Goal: Task Accomplishment & Management: Use online tool/utility

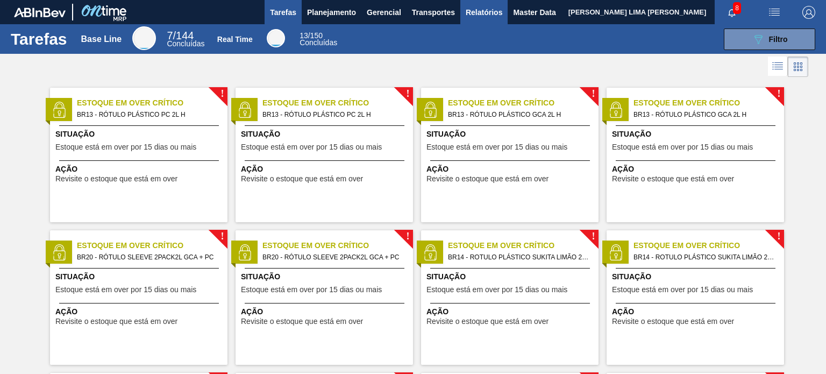
click at [492, 9] on span "Relatórios" at bounding box center [484, 12] width 37 height 13
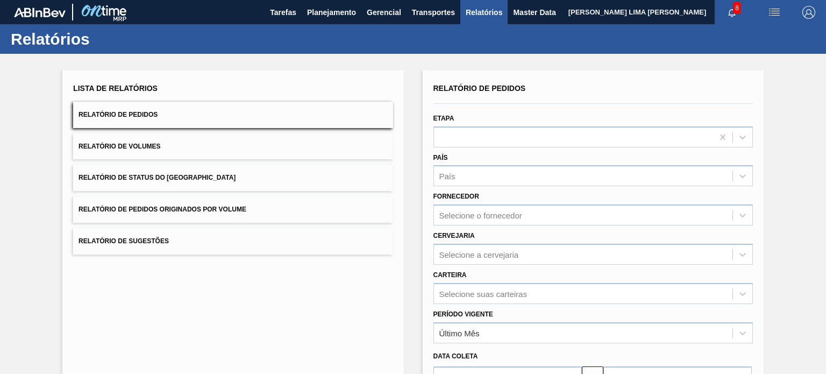
click at [237, 172] on button "Relatório de Status do Estoque" at bounding box center [232, 177] width 319 height 26
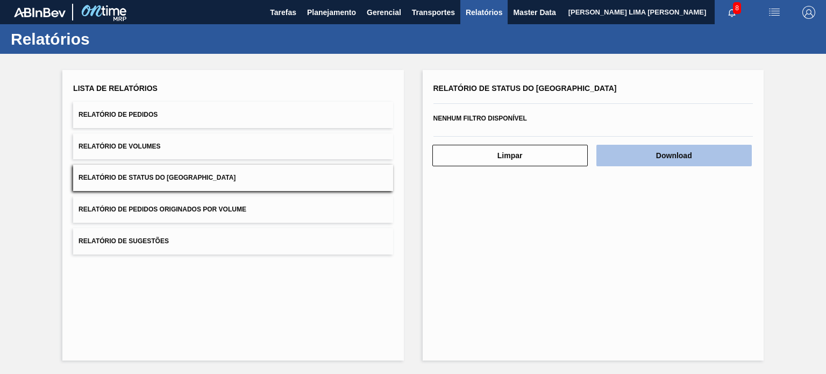
click at [691, 154] on button "Download" at bounding box center [673, 156] width 155 height 22
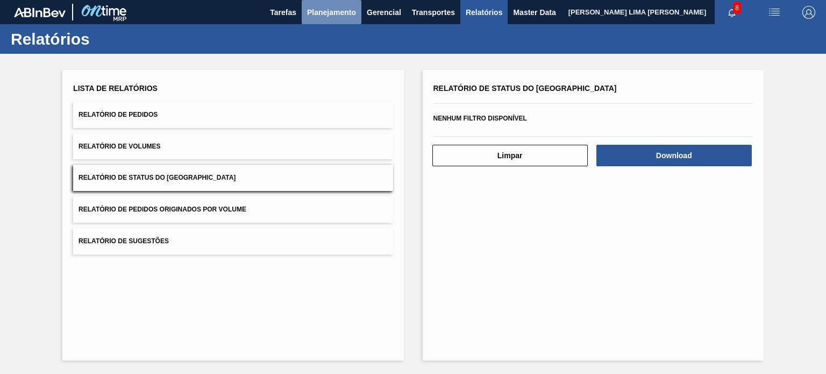
click at [347, 17] on span "Planejamento" at bounding box center [331, 12] width 49 height 13
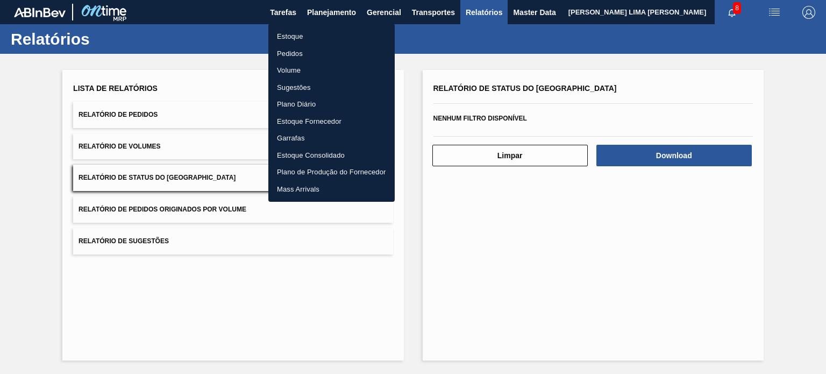
click at [332, 36] on li "Estoque" at bounding box center [331, 36] width 126 height 17
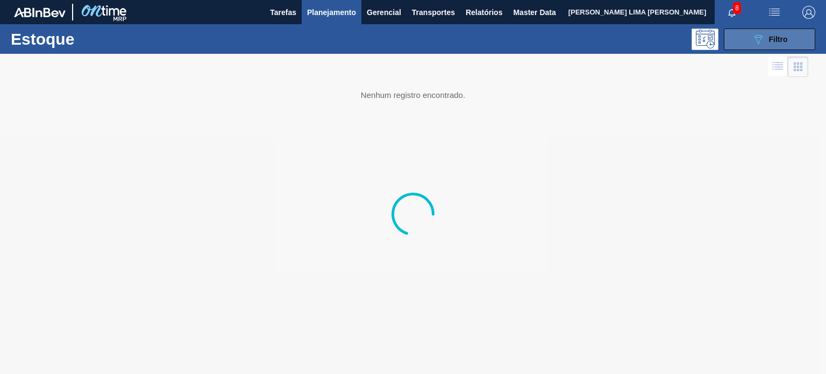
click at [763, 35] on icon "089F7B8B-B2A5-4AFE-B5C0-19BA573D28AC" at bounding box center [758, 39] width 13 height 13
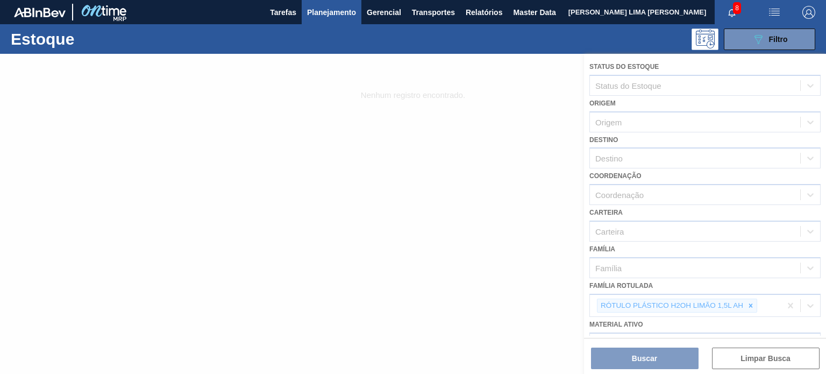
click at [748, 310] on div at bounding box center [413, 214] width 826 height 320
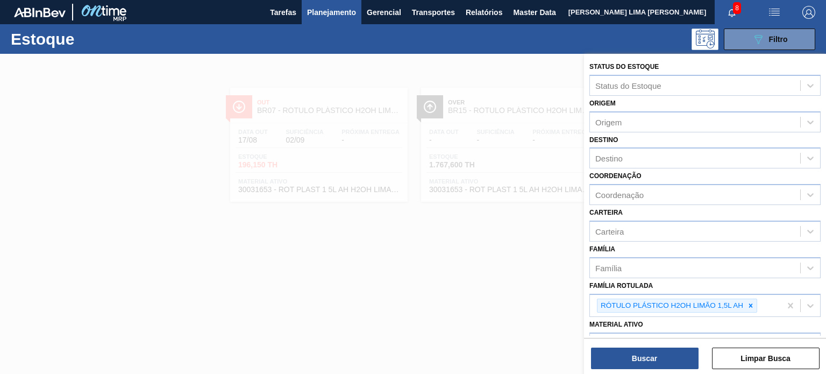
click at [750, 303] on icon at bounding box center [751, 305] width 4 height 4
paste Rotulada "RÓTULO PLÁSTICO SODA 2L AH"
type Rotulada "RÓTULO PLÁSTICO SODA 2L AH"
click at [747, 302] on icon at bounding box center [751, 306] width 8 height 8
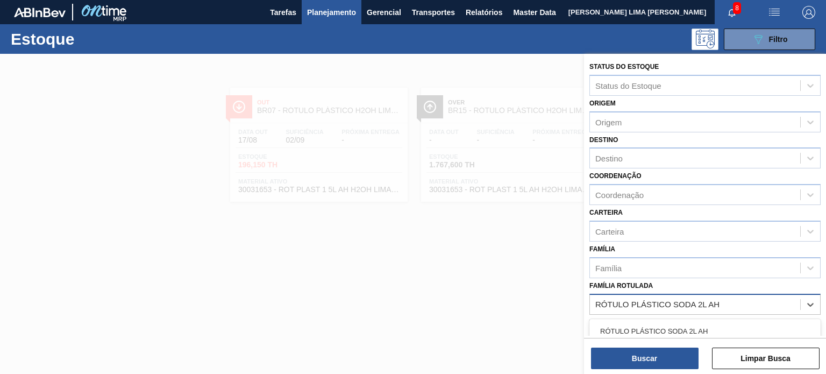
click at [691, 326] on div "RÓTULO PLÁSTICO SODA 2L AH" at bounding box center [704, 331] width 231 height 20
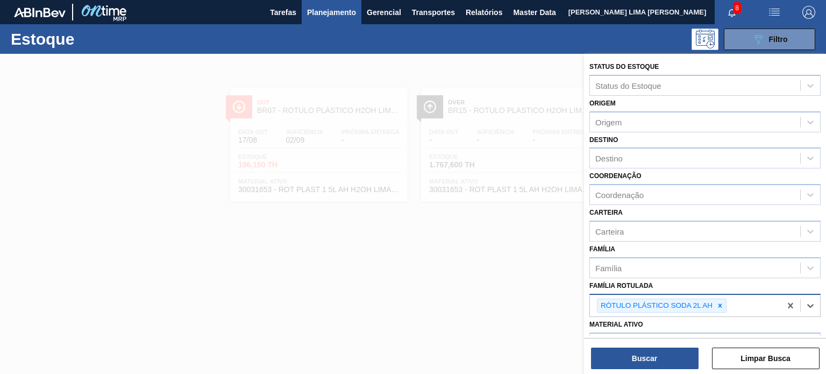
click at [673, 346] on div "Buscar Limpar Busca" at bounding box center [705, 353] width 242 height 30
click at [670, 356] on button "Buscar" at bounding box center [645, 358] width 108 height 22
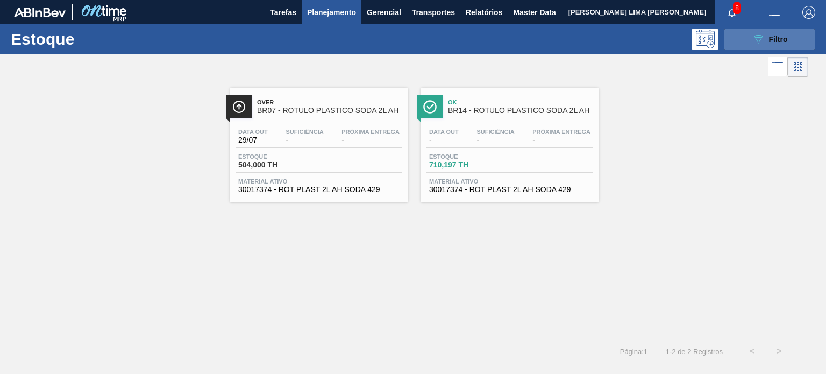
click at [755, 34] on icon "089F7B8B-B2A5-4AFE-B5C0-19BA573D28AC" at bounding box center [758, 39] width 13 height 13
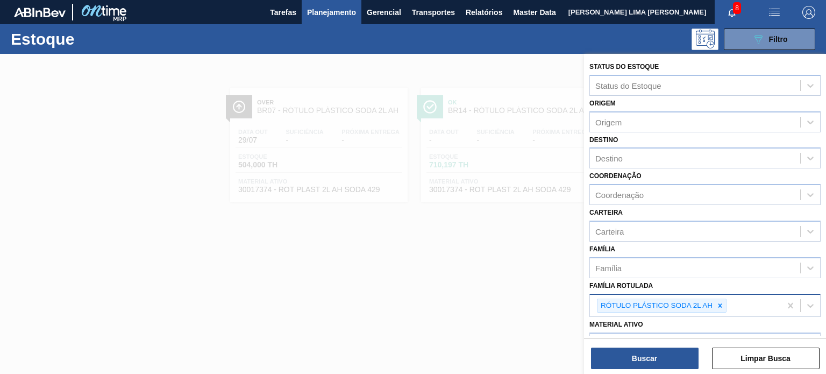
click at [714, 303] on div at bounding box center [720, 305] width 12 height 13
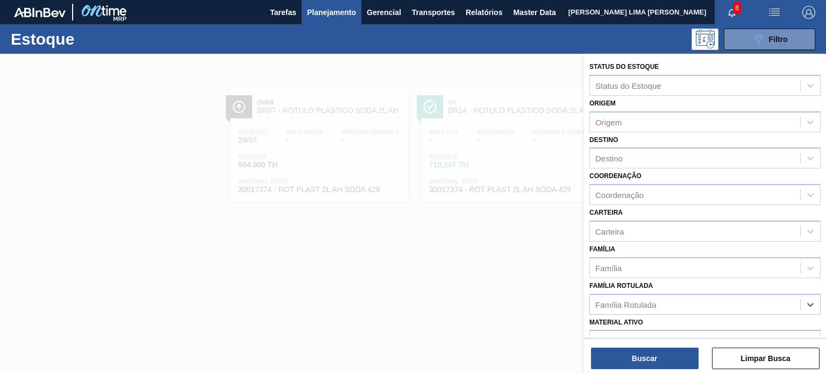
paste Rotulada "RÓTULO PLÁSTICO GCA ZERO 2L H EXP ESP"
type Rotulada "RÓTULO PLÁSTICO GCA ZERO 2L H EXP ESP"
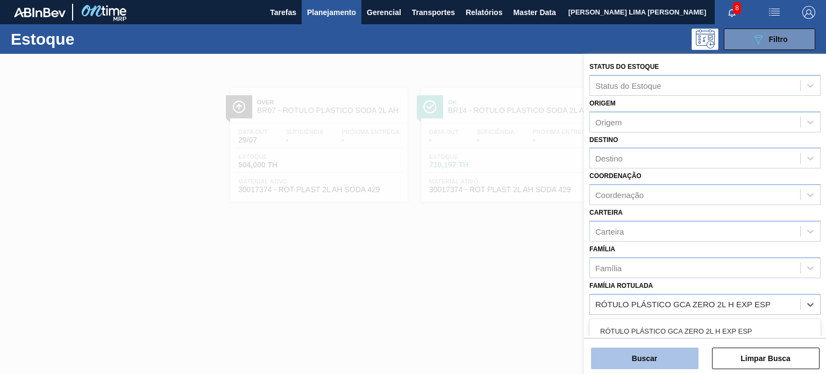
drag, startPoint x: 688, startPoint y: 322, endPoint x: 671, endPoint y: 356, distance: 38.0
click at [688, 330] on div "RÓTULO PLÁSTICO GCA ZERO 2L H EXP ESP" at bounding box center [704, 331] width 231 height 20
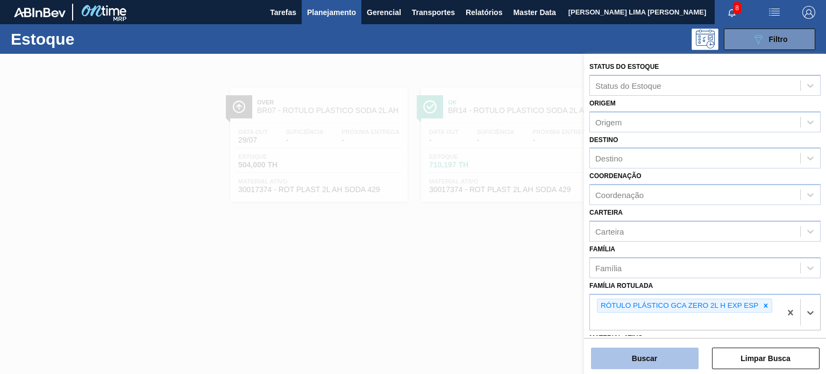
click at [666, 360] on button "Buscar" at bounding box center [645, 358] width 108 height 22
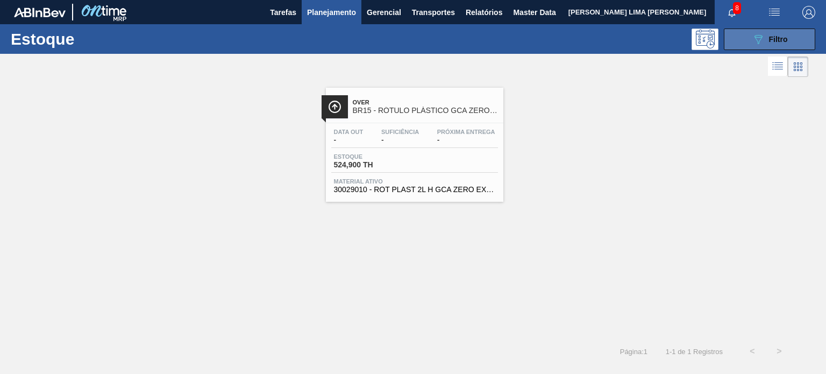
click at [771, 40] on span "Filtro" at bounding box center [778, 39] width 19 height 9
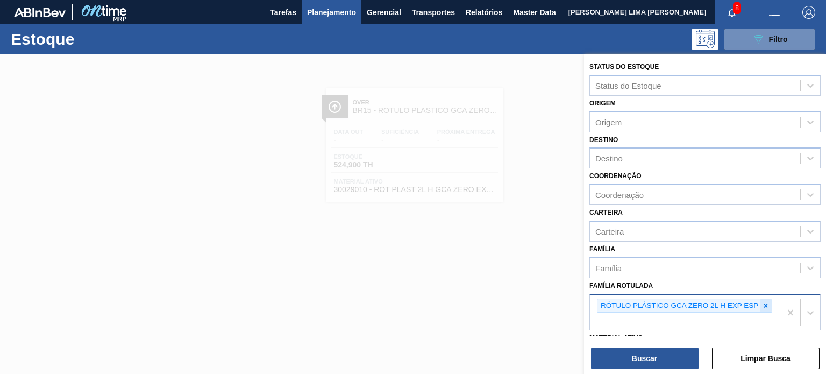
click at [766, 299] on div at bounding box center [766, 305] width 12 height 13
paste Rotulada "RÓTULO PLÁSTICO GCA 2PACK1L H"
type Rotulada "RÓTULO PLÁSTICO GCA 2PACK1L H"
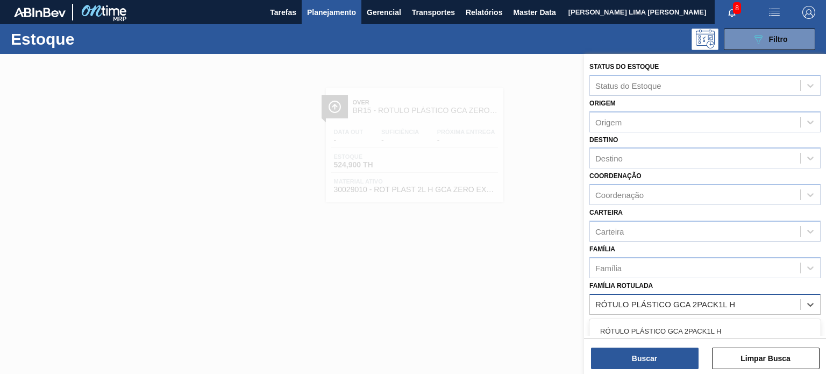
click at [714, 325] on div "RÓTULO PLÁSTICO GCA 2PACK1L H" at bounding box center [704, 331] width 231 height 20
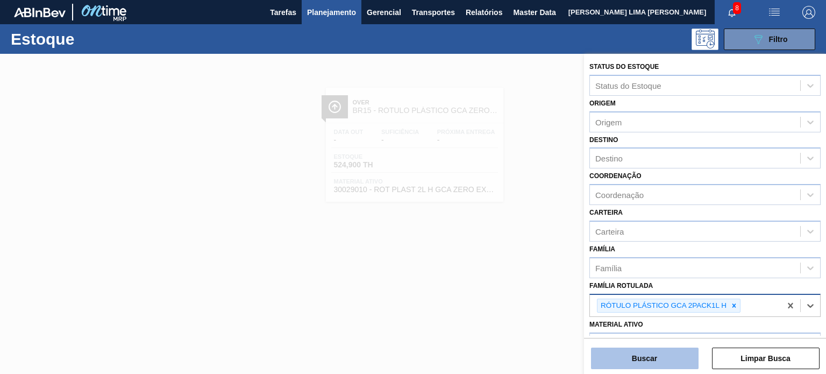
click at [675, 361] on button "Buscar" at bounding box center [645, 358] width 108 height 22
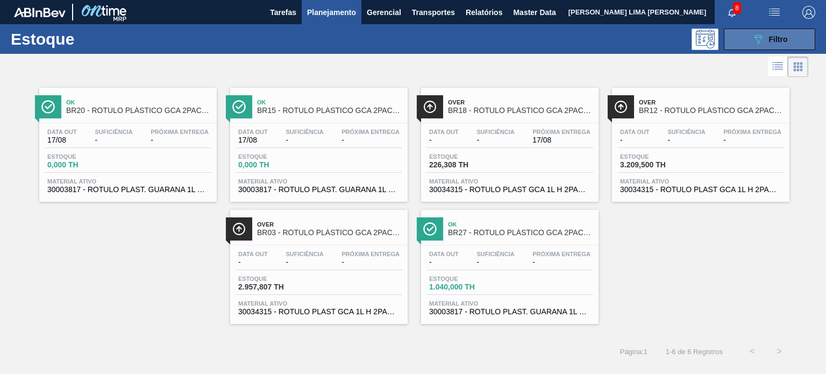
click at [776, 41] on span "Filtro" at bounding box center [778, 39] width 19 height 9
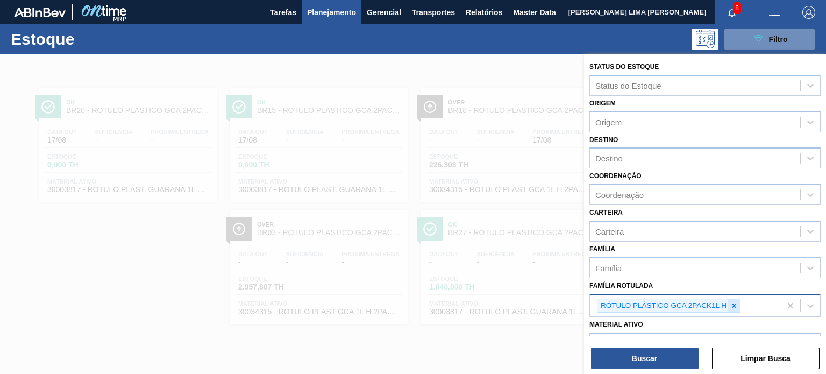
click at [738, 305] on div at bounding box center [734, 305] width 12 height 13
paste Rotulada "RÓTULO PLÁSTICO PC BLACK 2PACK1L H"
type Rotulada "RÓTULO PLÁSTICO PC BLACK 2PACK1L H"
click at [705, 322] on div "No options" at bounding box center [704, 330] width 231 height 18
paste Rotulada "text"
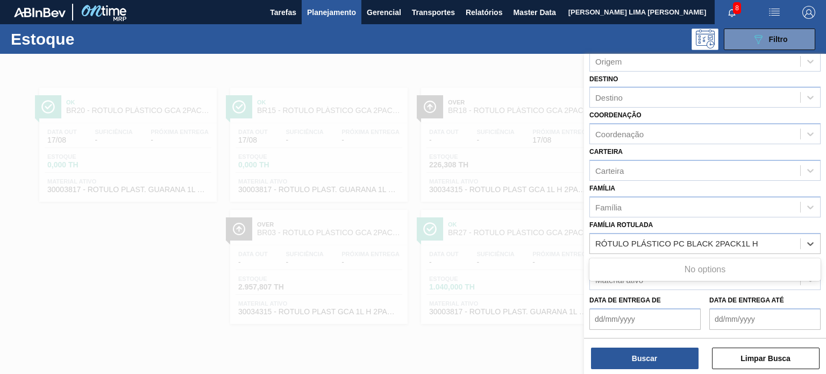
scroll to position [108, 0]
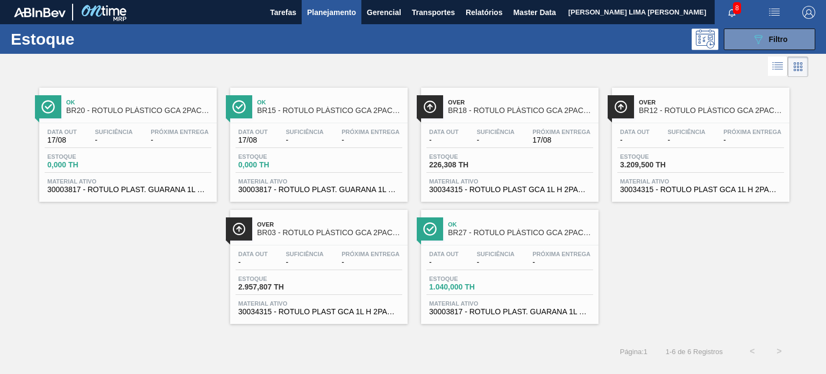
click at [743, 52] on div "Estoque 089F7B8B-B2A5-4AFE-B5C0-19BA573D28AC Filtro" at bounding box center [413, 39] width 826 height 30
click at [743, 47] on button "089F7B8B-B2A5-4AFE-B5C0-19BA573D28AC Filtro" at bounding box center [769, 39] width 91 height 22
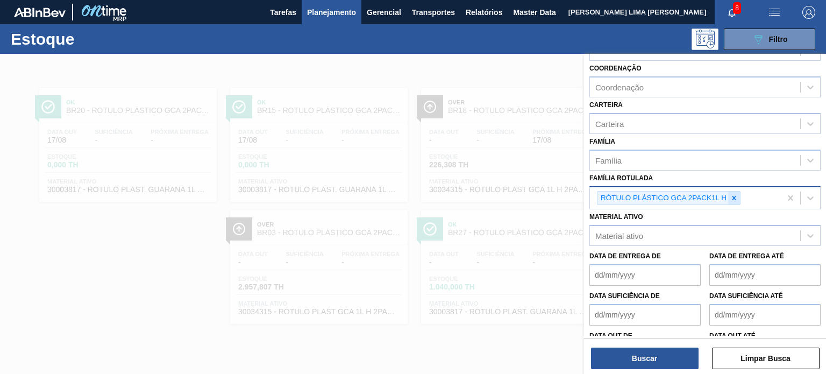
click at [732, 198] on icon at bounding box center [734, 198] width 8 height 8
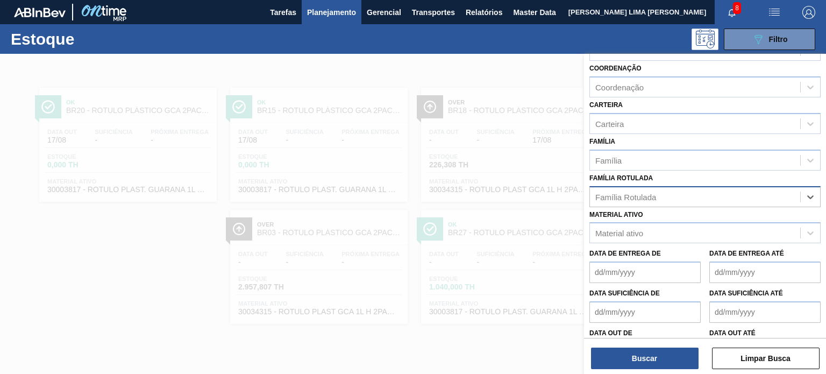
paste Rotulada "RÓTULO PLÁSTICO PC BLACK 2PACK1L H"
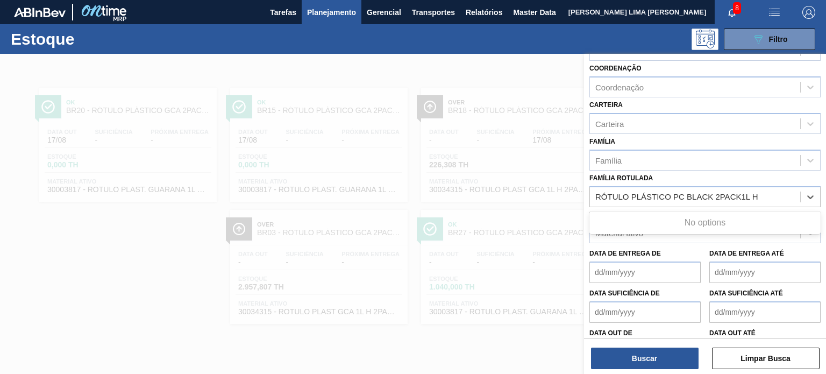
drag, startPoint x: 671, startPoint y: 193, endPoint x: 563, endPoint y: 193, distance: 107.5
click at [584, 193] on div "Status do Estoque Status do Estoque Origem Origem Destino Destino Coordenação C…" at bounding box center [705, 241] width 242 height 374
click at [596, 195] on Rotulada "PC BLACK 2PACK1L H" at bounding box center [639, 196] width 88 height 9
drag, startPoint x: 639, startPoint y: 195, endPoint x: 577, endPoint y: 195, distance: 61.3
click at [584, 195] on div "Status do Estoque Status do Estoque Origem Origem Destino Destino Coordenação C…" at bounding box center [705, 241] width 242 height 374
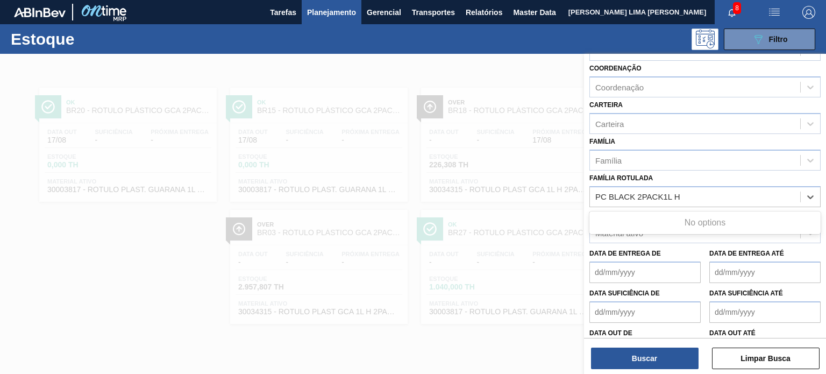
type Rotulada "2PACK1L H"
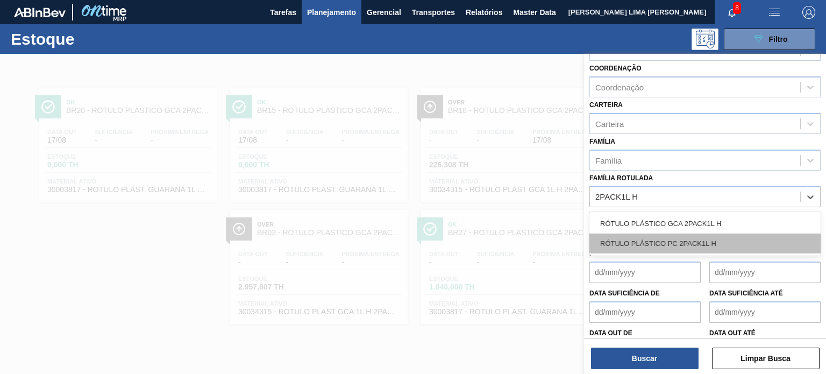
click at [644, 236] on div "RÓTULO PLÁSTICO PC 2PACK1L H" at bounding box center [704, 243] width 231 height 20
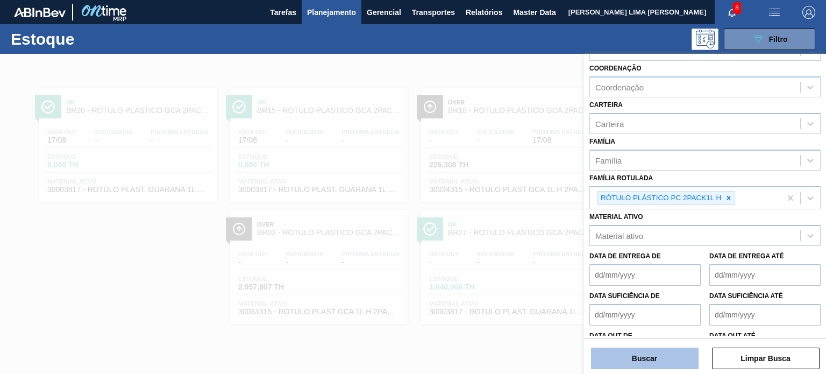
click at [645, 355] on button "Buscar" at bounding box center [645, 358] width 108 height 22
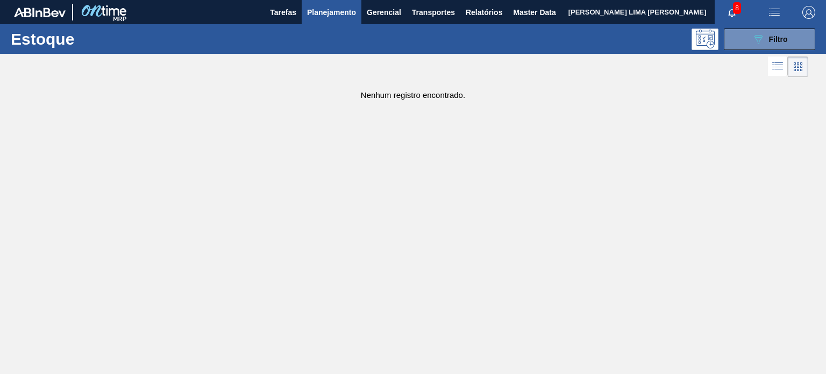
click at [750, 51] on div "Estoque 089F7B8B-B2A5-4AFE-B5C0-19BA573D28AC Filtro" at bounding box center [413, 39] width 826 height 30
click at [747, 47] on button "089F7B8B-B2A5-4AFE-B5C0-19BA573D28AC Filtro" at bounding box center [769, 39] width 91 height 22
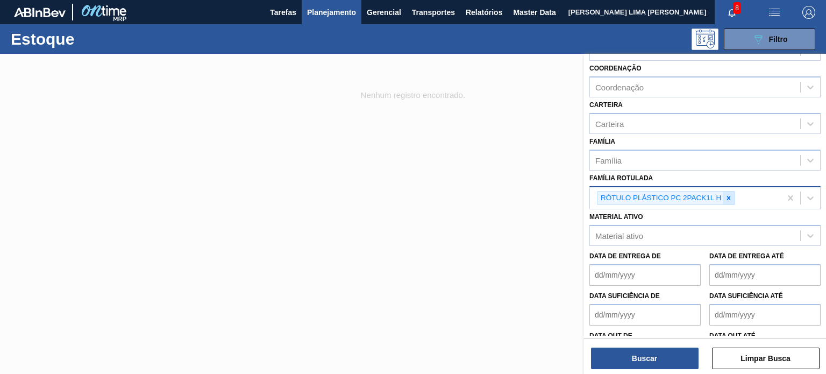
click at [724, 191] on div at bounding box center [728, 197] width 12 height 13
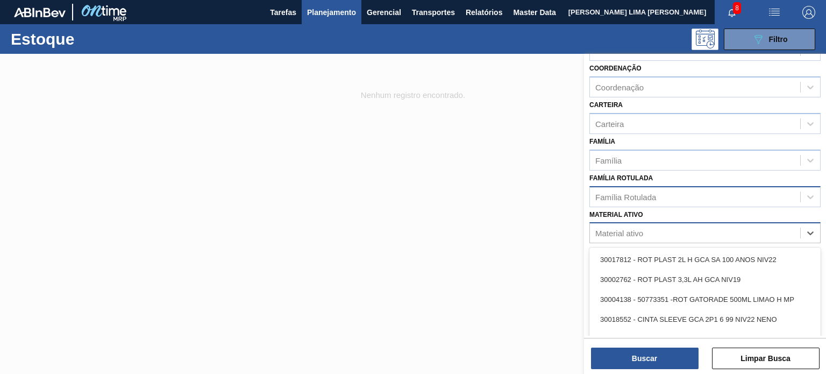
click at [677, 234] on div "Material ativo" at bounding box center [695, 233] width 210 height 16
paste ativo "30018006"
type ativo "30018006"
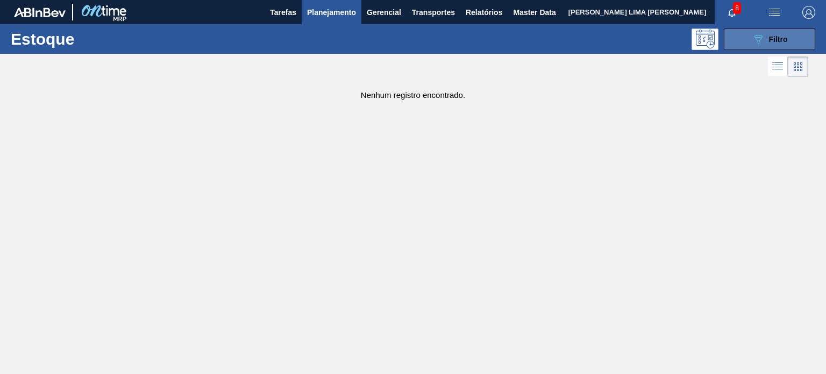
click at [746, 42] on button "089F7B8B-B2A5-4AFE-B5C0-19BA573D28AC Filtro" at bounding box center [769, 39] width 91 height 22
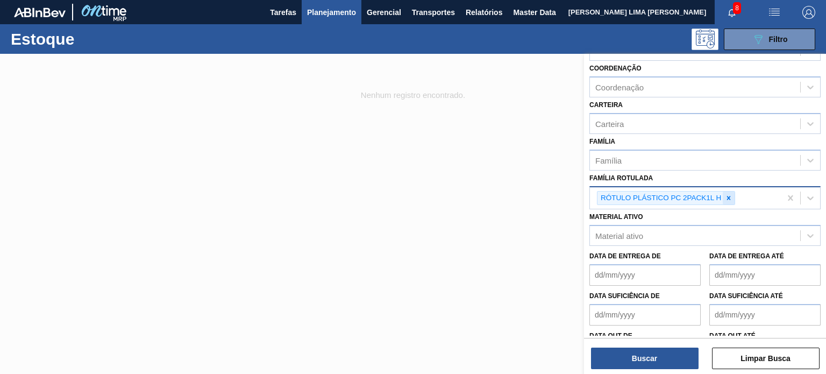
click at [729, 194] on icon at bounding box center [729, 198] width 8 height 8
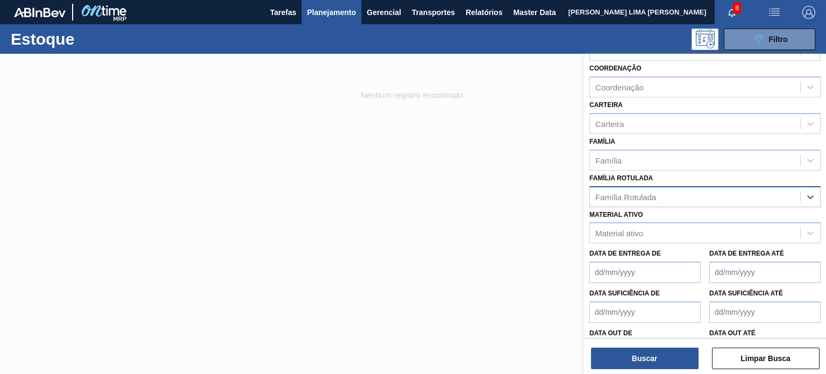
paste Rotulada "RÓTULO PLÁSTICO PC BLACK 2,5L H"
type Rotulada "RÓTULO PLÁSTICO PC BLACK 2,5L H"
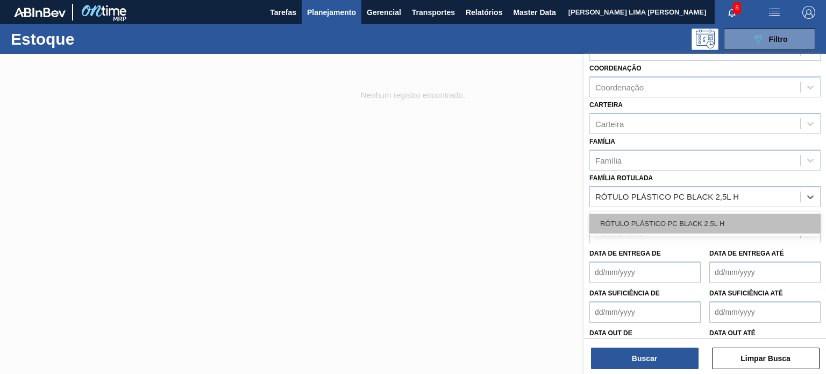
click at [667, 223] on div "RÓTULO PLÁSTICO PC BLACK 2,5L H" at bounding box center [704, 223] width 231 height 20
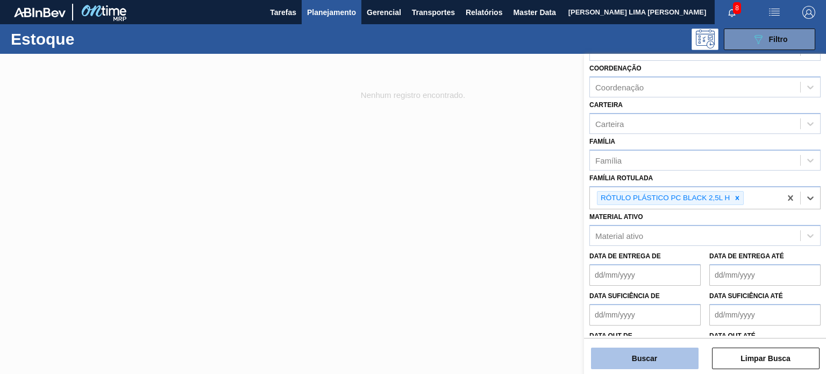
drag, startPoint x: 657, startPoint y: 352, endPoint x: 650, endPoint y: 353, distance: 7.0
click at [650, 353] on button "Buscar" at bounding box center [645, 358] width 108 height 22
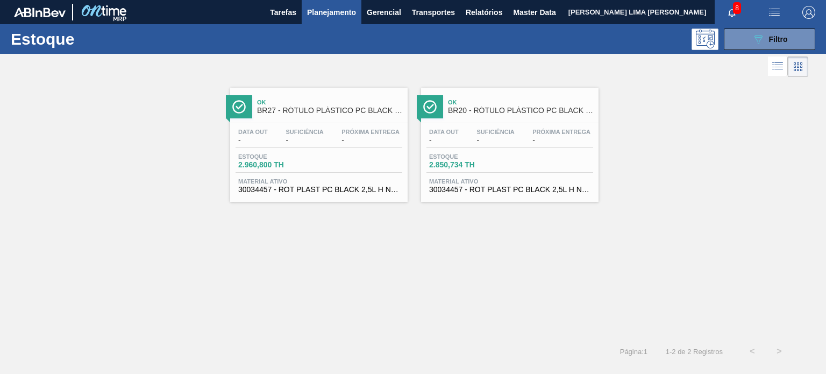
click at [803, 15] on img "button" at bounding box center [808, 12] width 13 height 13
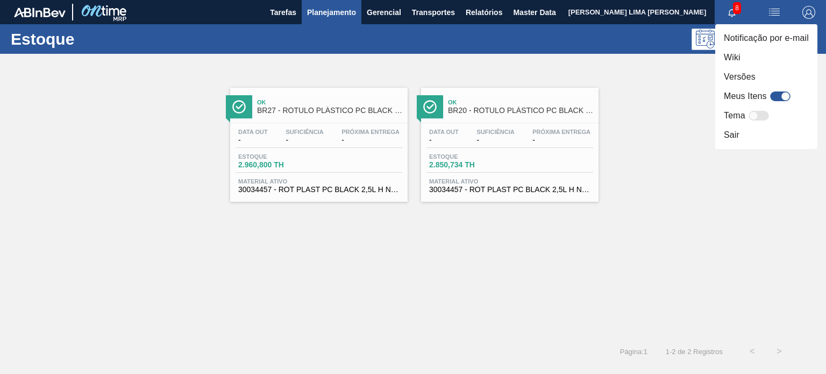
click at [784, 92] on div at bounding box center [785, 96] width 9 height 9
checkbox input "true"
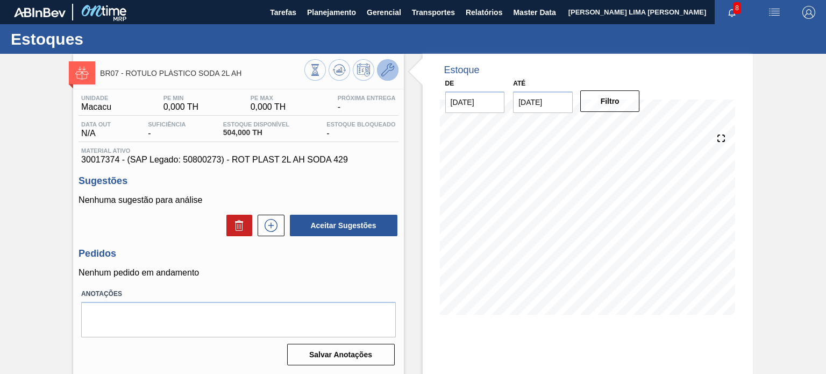
click at [390, 71] on icon at bounding box center [387, 69] width 13 height 13
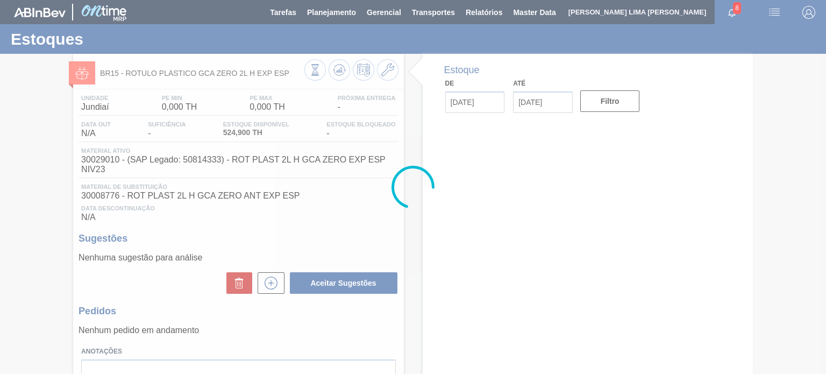
click at [388, 76] on div at bounding box center [413, 187] width 826 height 374
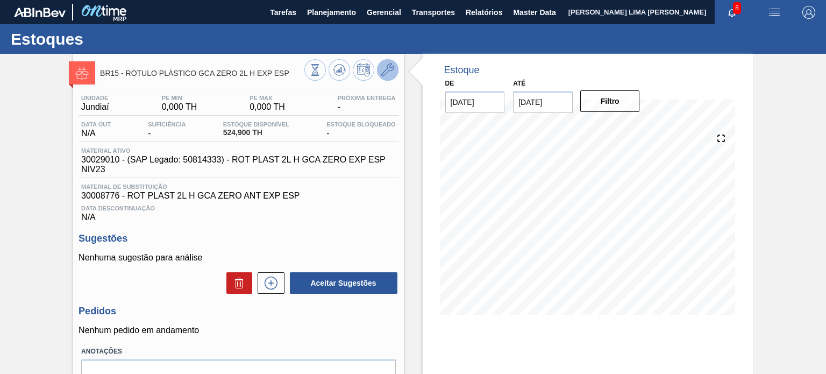
click at [388, 75] on icon at bounding box center [387, 69] width 13 height 13
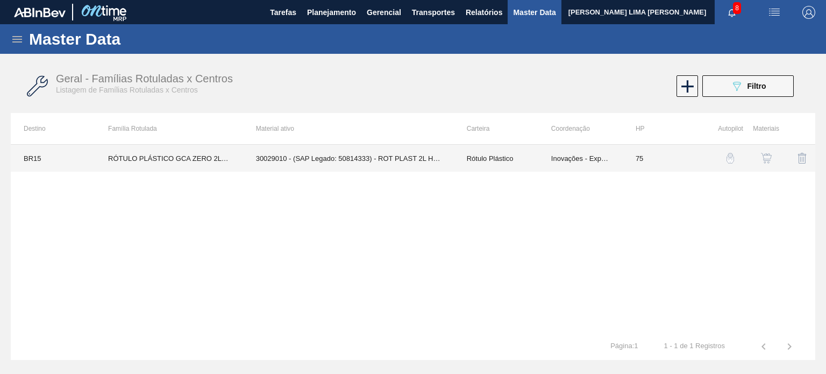
click at [587, 156] on td "Inovações - Exportação" at bounding box center [580, 158] width 84 height 27
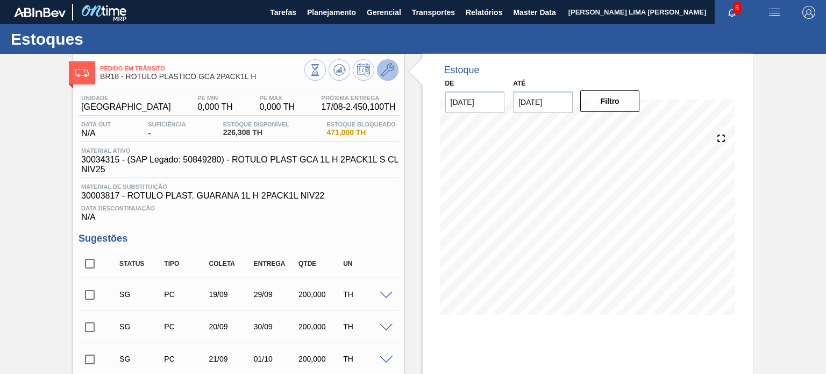
click at [395, 70] on button at bounding box center [388, 70] width 22 height 22
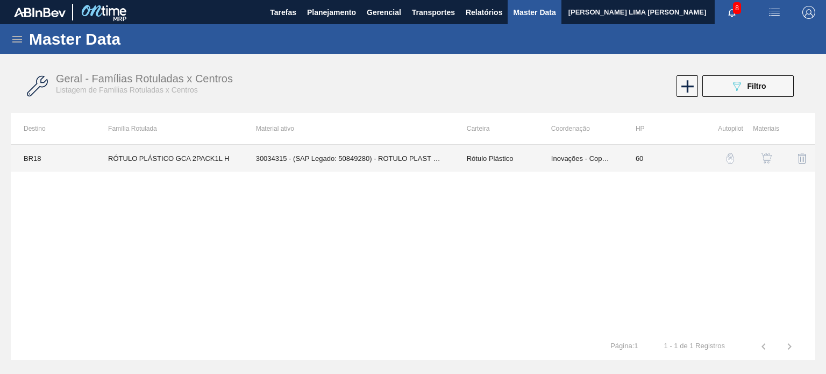
click at [597, 161] on td "Inovações - Copacker" at bounding box center [580, 158] width 84 height 27
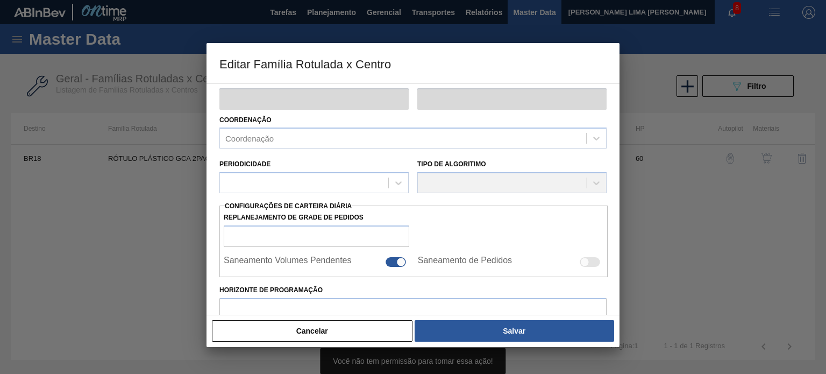
type input "Rótulo Plástico"
type input "RÓTULO PLÁSTICO GCA 2PACK1L H"
type input "BR18 - [GEOGRAPHIC_DATA]"
type input "60"
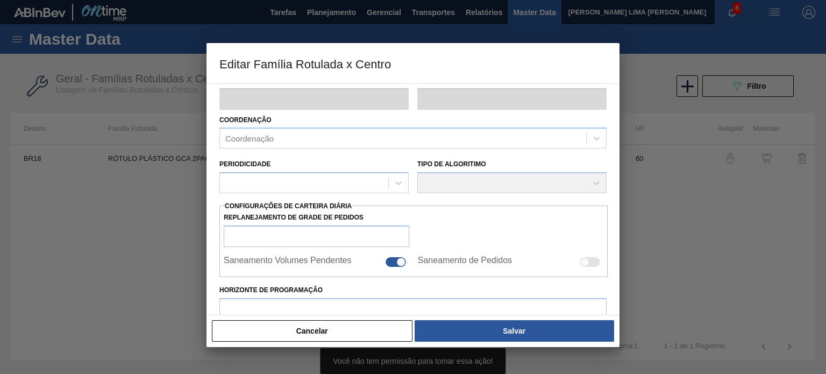
type input "0"
type input "100"
type input "0,000"
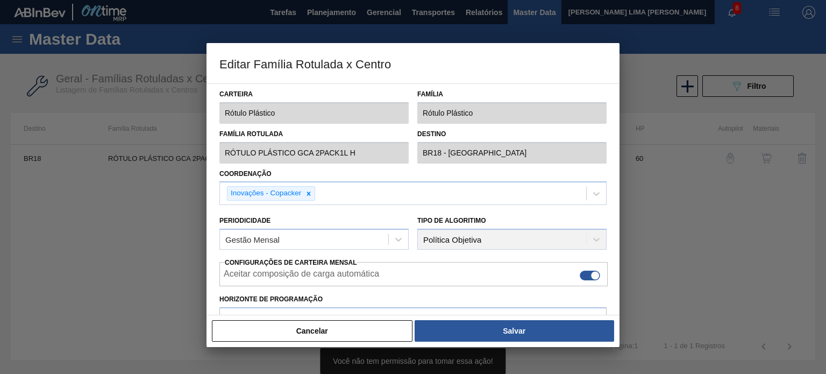
drag, startPoint x: 365, startPoint y: 331, endPoint x: 389, endPoint y: 315, distance: 28.6
click at [364, 331] on button "Cancelar" at bounding box center [312, 331] width 201 height 22
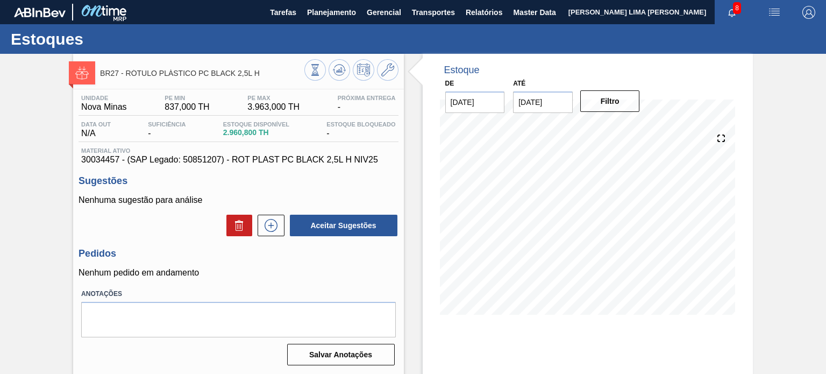
click at [374, 67] on div at bounding box center [351, 71] width 94 height 24
click at [391, 67] on icon at bounding box center [387, 69] width 13 height 13
click at [389, 75] on icon at bounding box center [387, 69] width 13 height 13
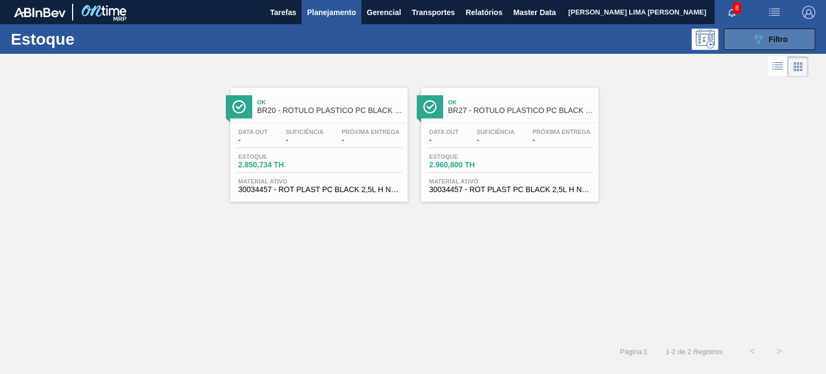
click at [738, 38] on button "089F7B8B-B2A5-4AFE-B5C0-19BA573D28AC Filtro" at bounding box center [769, 39] width 91 height 22
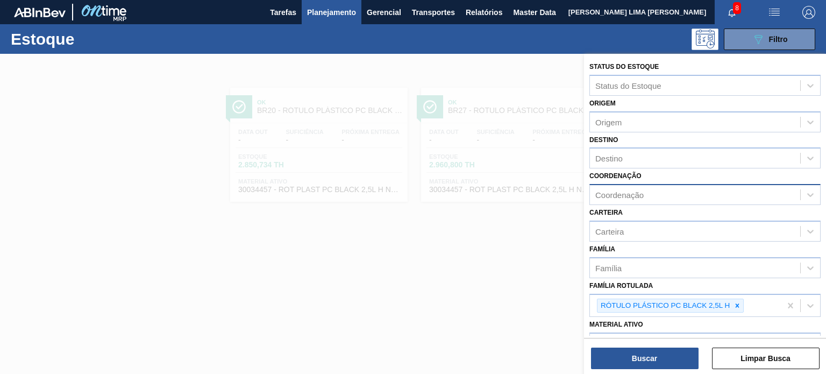
drag, startPoint x: 736, startPoint y: 301, endPoint x: 620, endPoint y: 189, distance: 162.0
click at [736, 302] on icon at bounding box center [737, 306] width 8 height 8
click at [621, 168] on div "Coordenação Coordenação" at bounding box center [704, 186] width 231 height 37
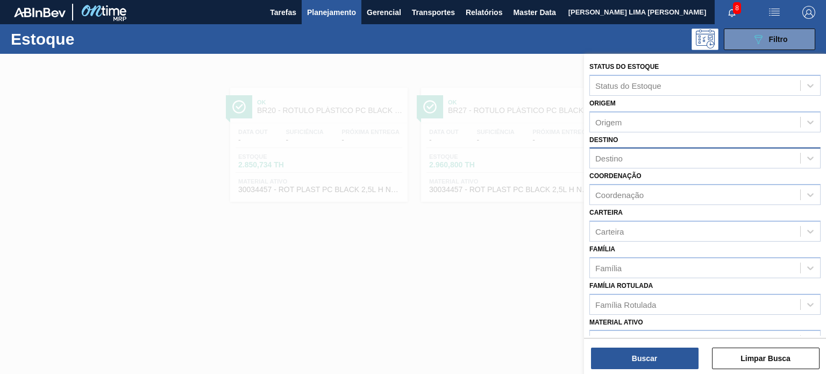
click at [619, 163] on div "Destino" at bounding box center [695, 159] width 210 height 16
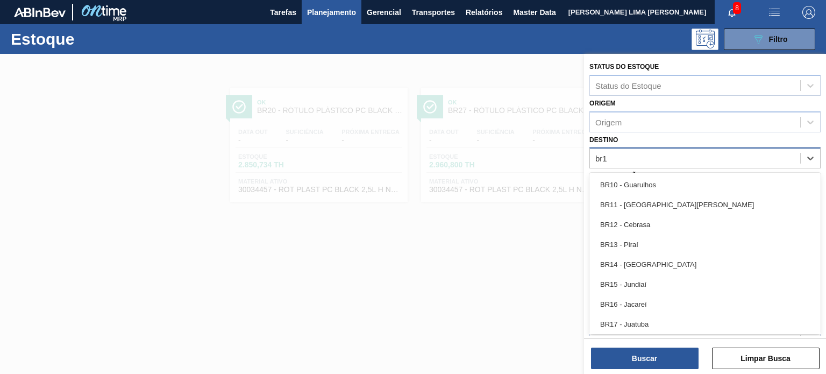
type input "br19"
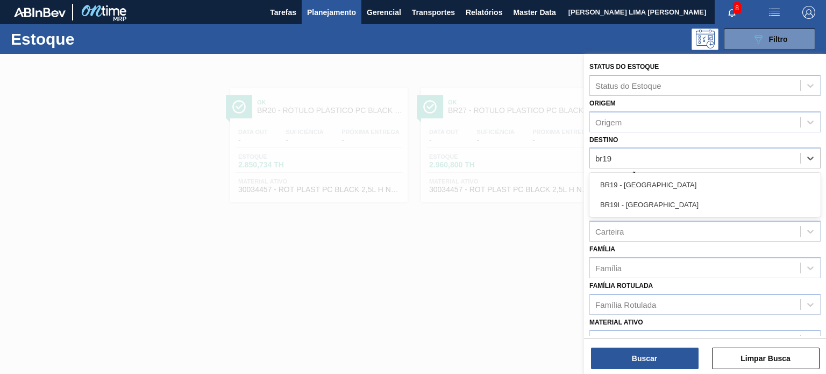
click at [635, 185] on div "BR19 - [GEOGRAPHIC_DATA]" at bounding box center [704, 185] width 231 height 20
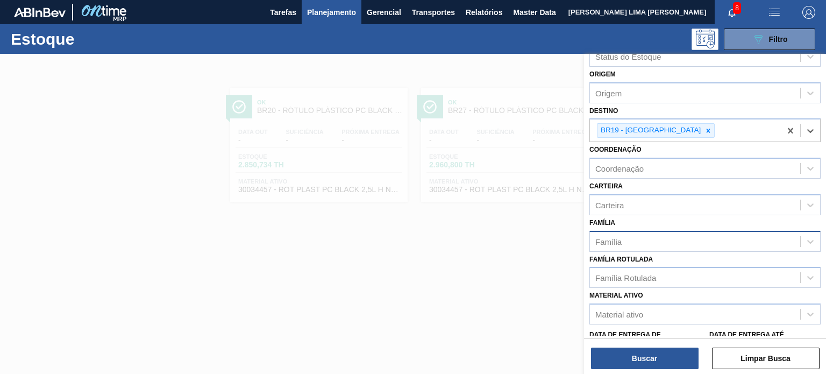
scroll to position [54, 0]
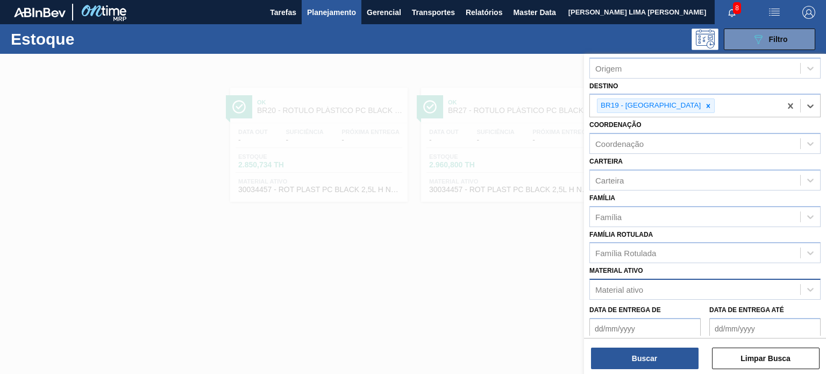
click at [621, 294] on div "Material ativo" at bounding box center [695, 290] width 210 height 16
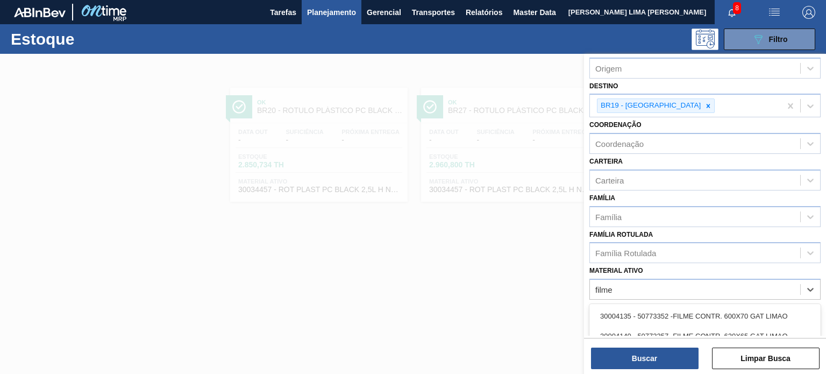
type ativo "filme"
click at [547, 290] on div at bounding box center [413, 241] width 826 height 374
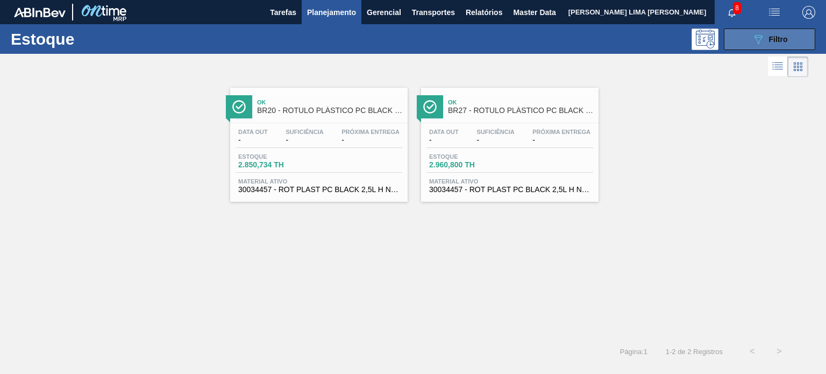
click at [760, 44] on icon "089F7B8B-B2A5-4AFE-B5C0-19BA573D28AC" at bounding box center [758, 39] width 13 height 13
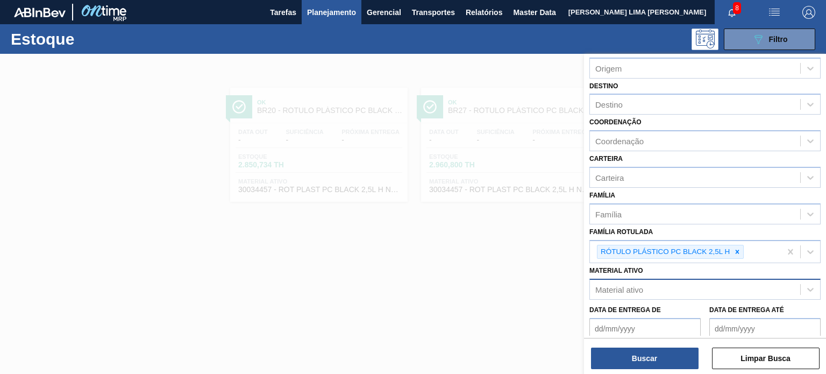
click at [677, 290] on div "Material ativo" at bounding box center [695, 290] width 210 height 16
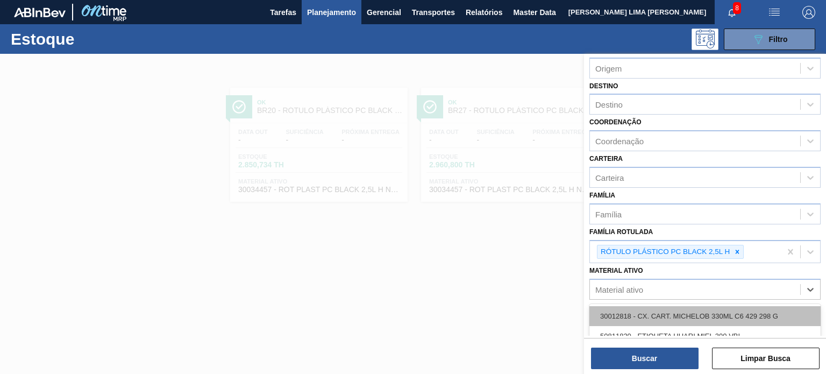
paste ativo "30029828"
type ativo "30029828"
click at [652, 307] on div "30029828 - FILME CONT 800X65 AP MP 473 C12 429" at bounding box center [704, 316] width 231 height 20
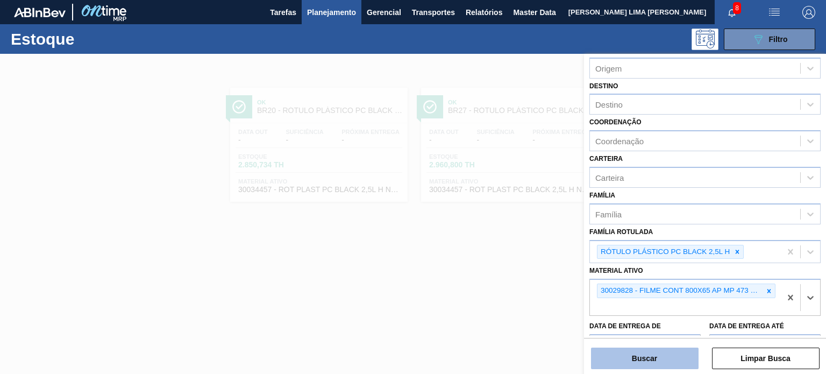
click at [654, 366] on button "Buscar" at bounding box center [645, 358] width 108 height 22
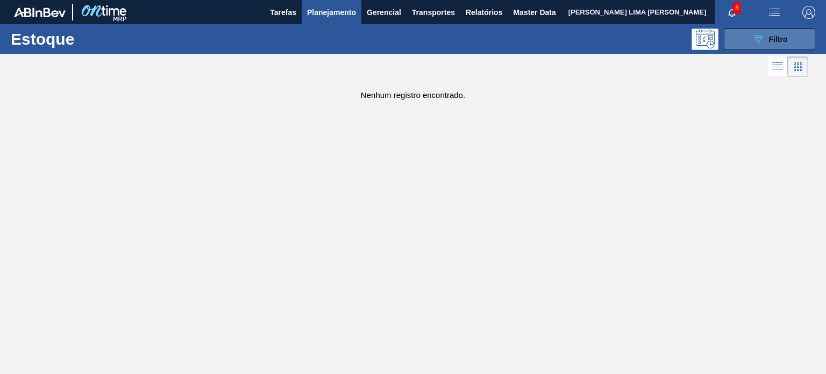
drag, startPoint x: 761, startPoint y: 37, endPoint x: 758, endPoint y: 46, distance: 9.7
click at [761, 38] on icon at bounding box center [758, 39] width 8 height 9
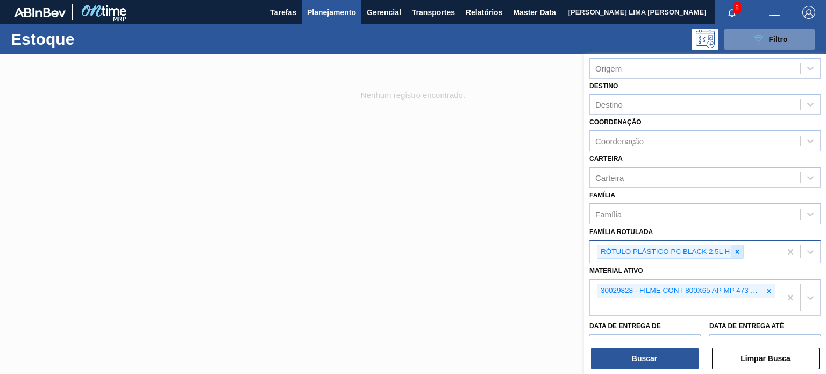
click at [739, 248] on icon at bounding box center [737, 252] width 8 height 8
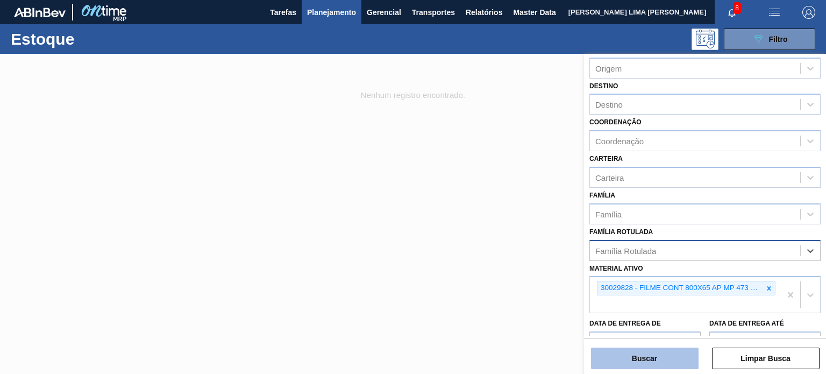
click at [674, 357] on button "Buscar" at bounding box center [645, 358] width 108 height 22
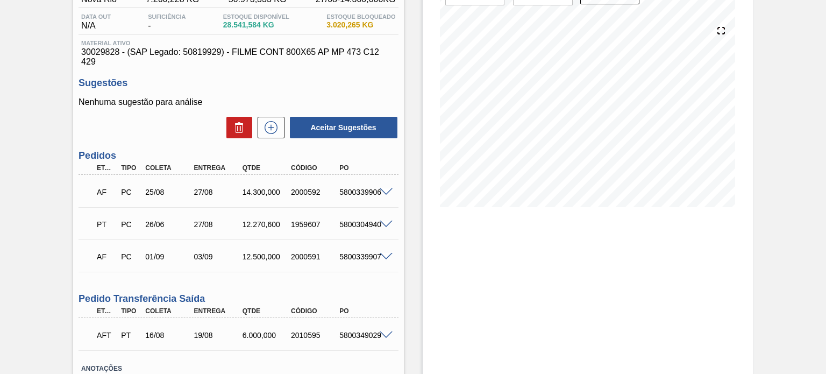
scroll to position [54, 0]
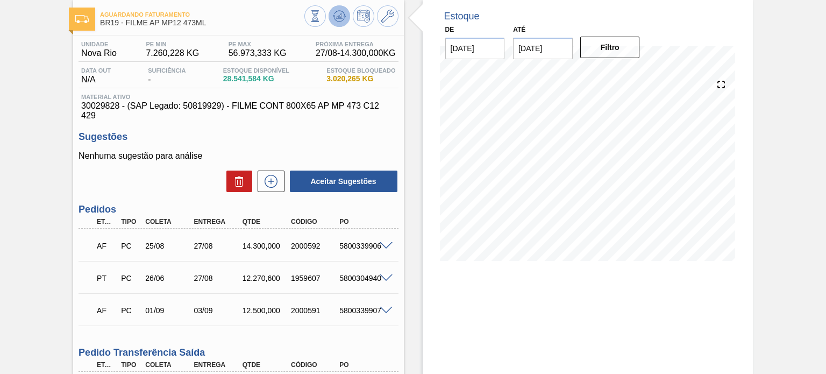
click at [335, 24] on button at bounding box center [339, 16] width 22 height 22
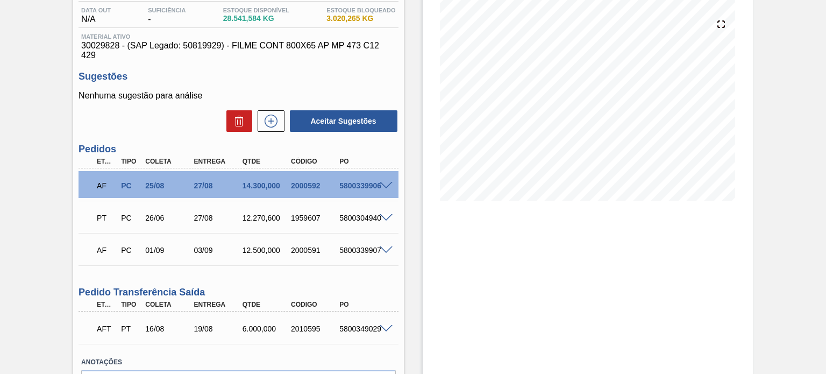
scroll to position [182, 0]
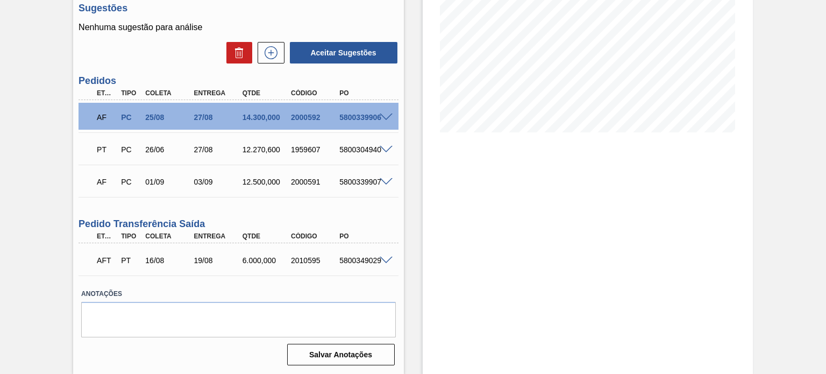
click at [380, 262] on span at bounding box center [386, 260] width 13 height 8
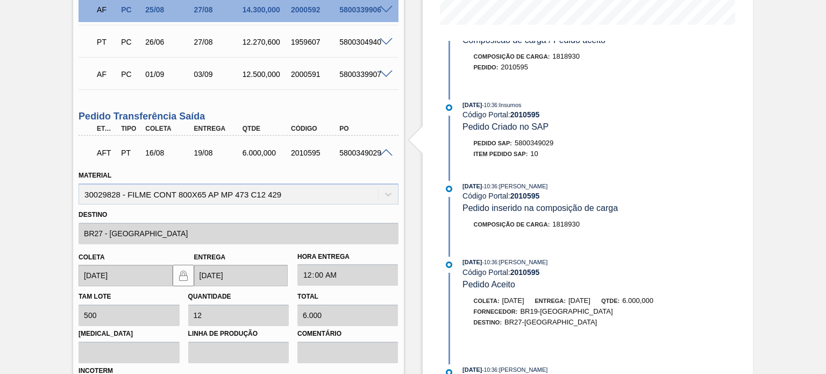
scroll to position [82, 0]
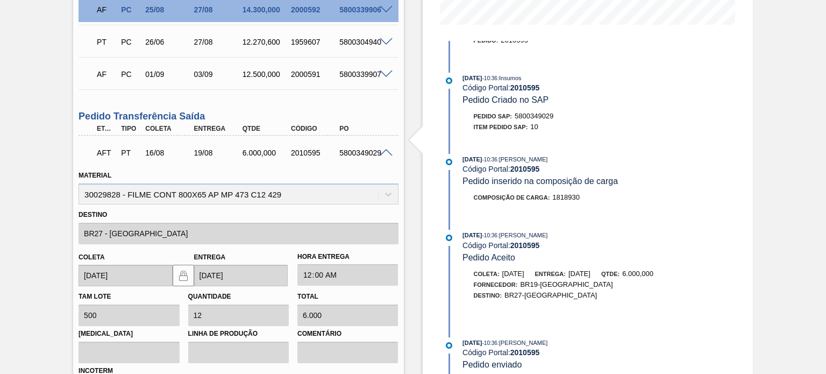
drag, startPoint x: 566, startPoint y: 155, endPoint x: 532, endPoint y: 154, distance: 33.9
click at [533, 154] on div "16/08/2025 - 10:36 : YASMIM FERREIRA DA SILVA" at bounding box center [589, 159] width 255 height 11
click at [530, 156] on span ": YASMIM FERREIRA DA SILVA" at bounding box center [522, 159] width 51 height 6
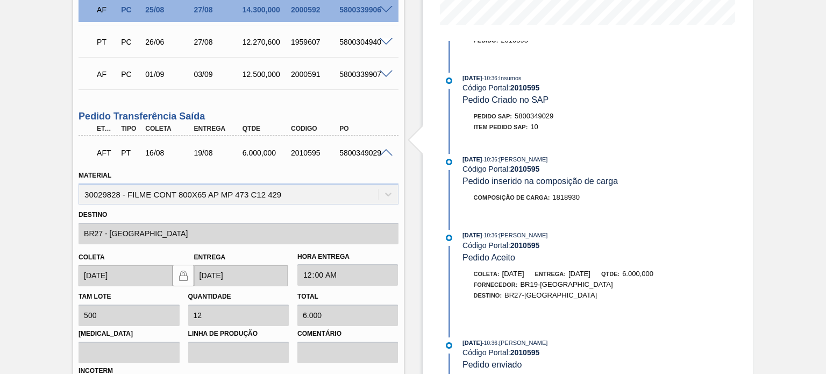
click at [83, 221] on div "Destino BR27 - Nova Minas" at bounding box center [237, 225] width 319 height 37
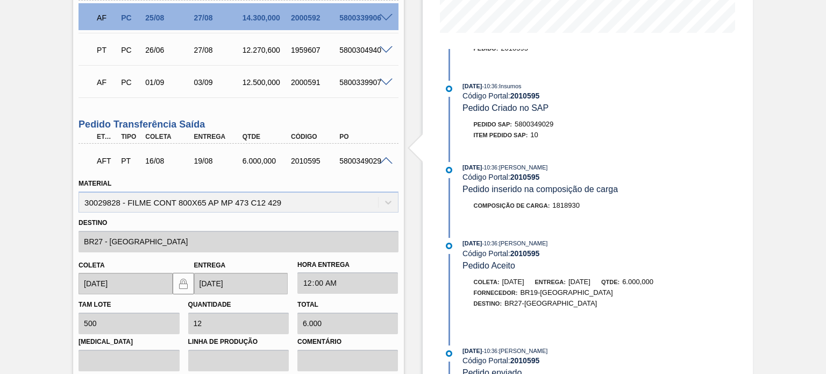
scroll to position [339, 0]
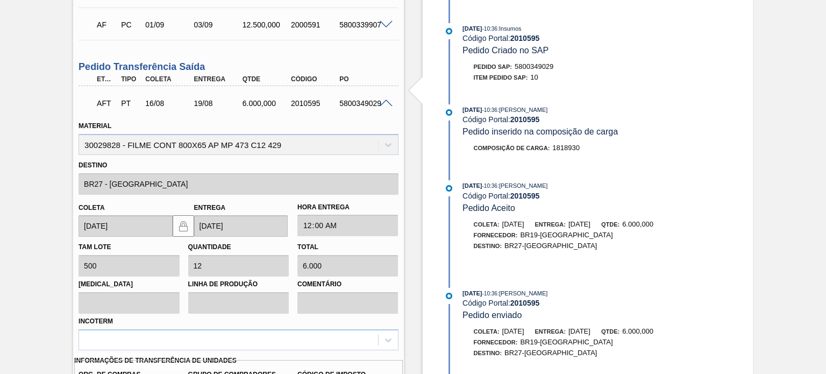
click at [72, 102] on div "Aguardando Faturamento BR19 - FILME AP MP12 473ML Unidade Nova Rio PE MIN 7.260…" at bounding box center [413, 125] width 826 height 821
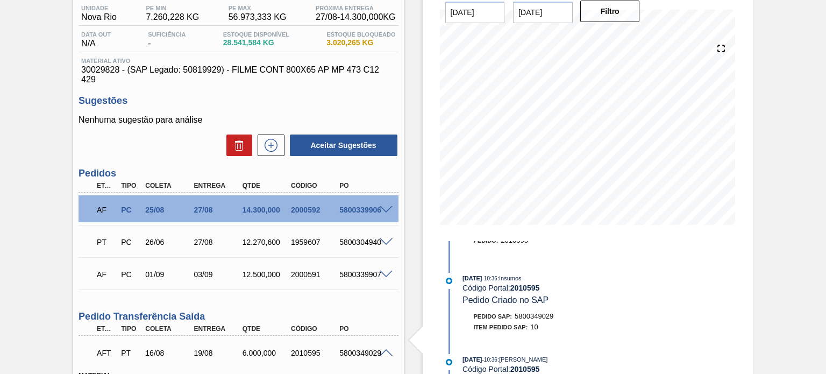
scroll to position [0, 0]
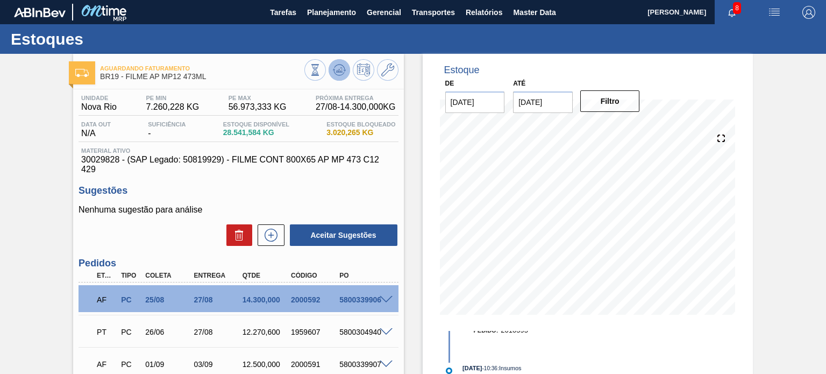
click at [321, 64] on icon at bounding box center [315, 70] width 12 height 12
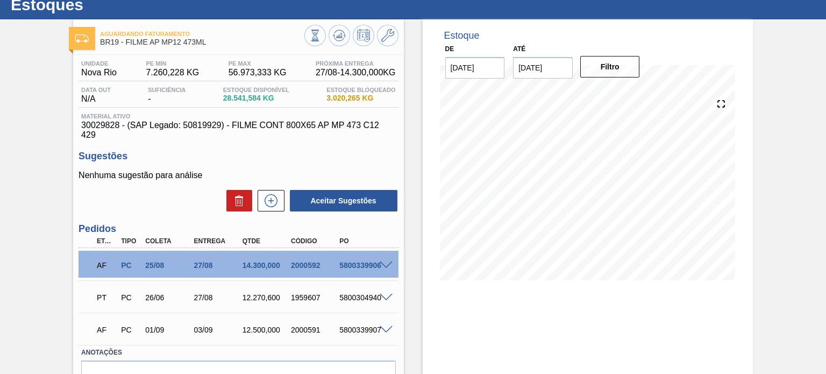
scroll to position [54, 0]
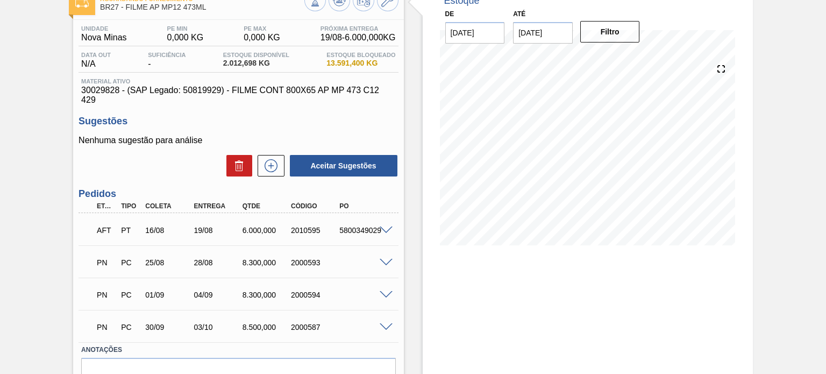
scroll to position [126, 0]
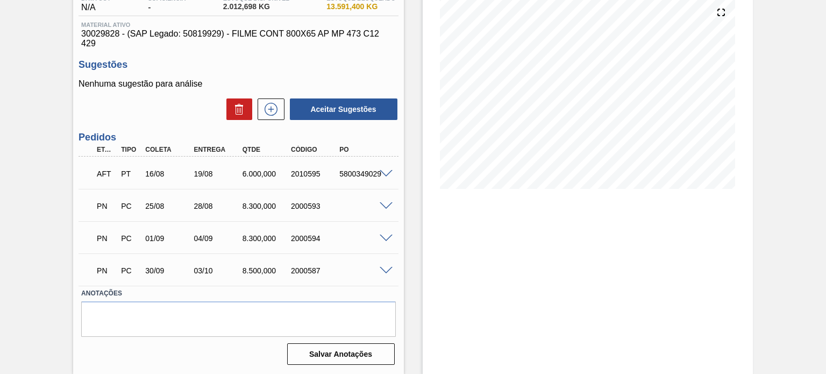
click at [381, 177] on div "5800349029" at bounding box center [363, 173] width 53 height 9
click at [381, 171] on span at bounding box center [386, 174] width 13 height 8
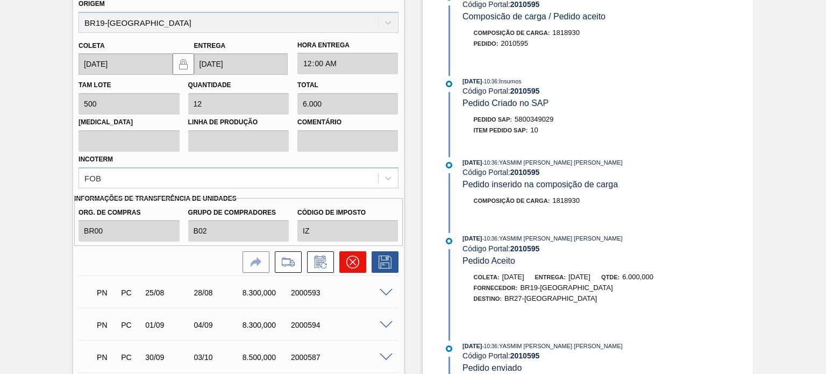
scroll to position [269, 0]
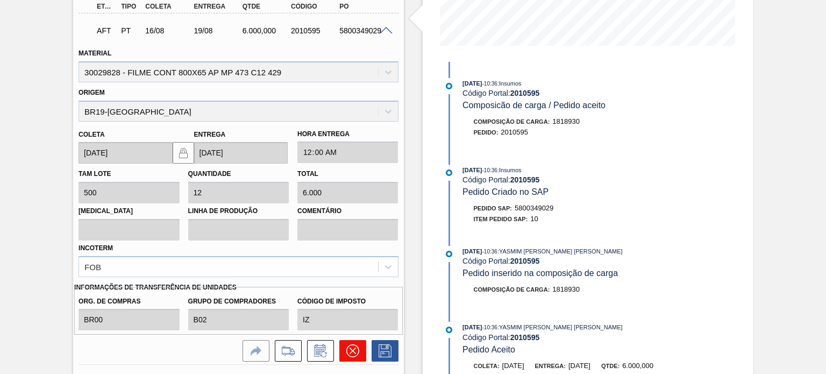
click at [355, 344] on icon at bounding box center [352, 350] width 13 height 13
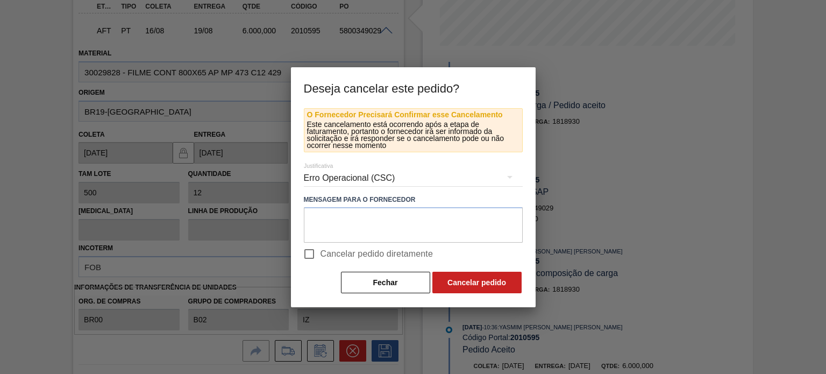
click at [350, 175] on div "Erro Operacional (CSC)" at bounding box center [413, 178] width 219 height 30
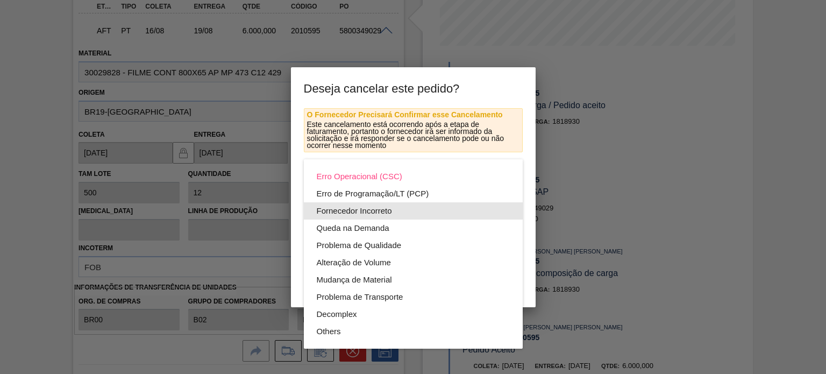
click at [369, 214] on div "Fornecedor Incorreto" at bounding box center [413, 210] width 193 height 17
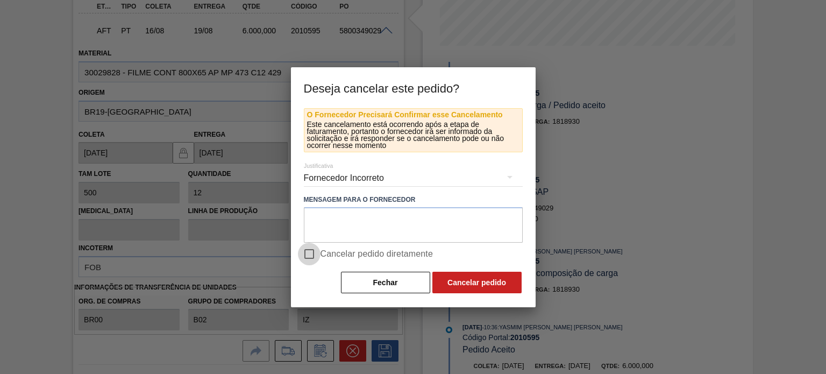
click at [312, 255] on input "Cancelar pedido diretamente" at bounding box center [309, 253] width 23 height 23
checkbox input "true"
click at [473, 283] on button "Cancelar pedido" at bounding box center [476, 282] width 89 height 22
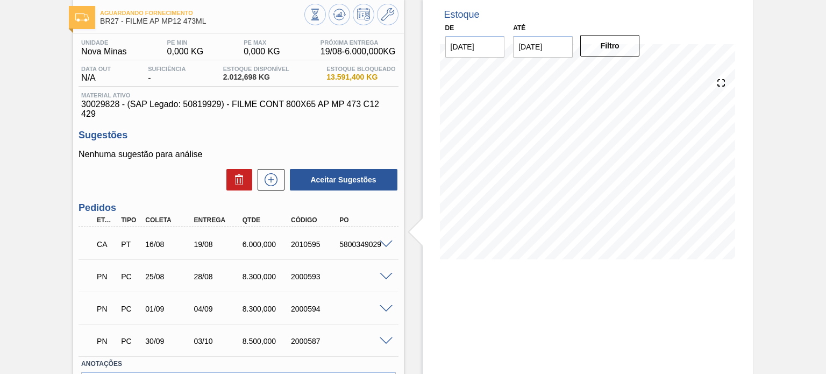
scroll to position [0, 0]
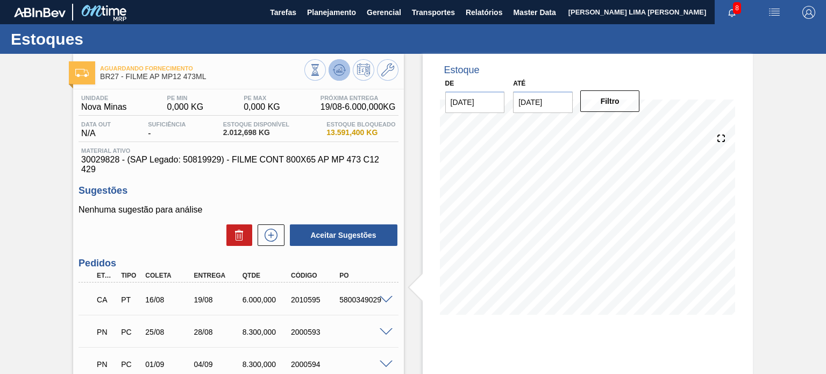
click at [321, 73] on icon at bounding box center [315, 70] width 12 height 12
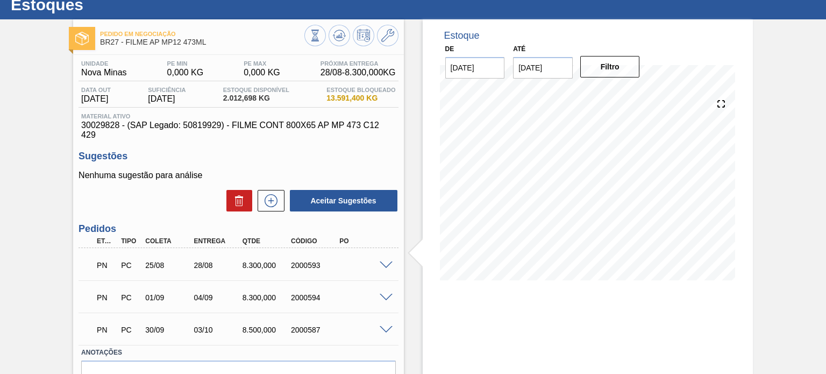
scroll to position [54, 0]
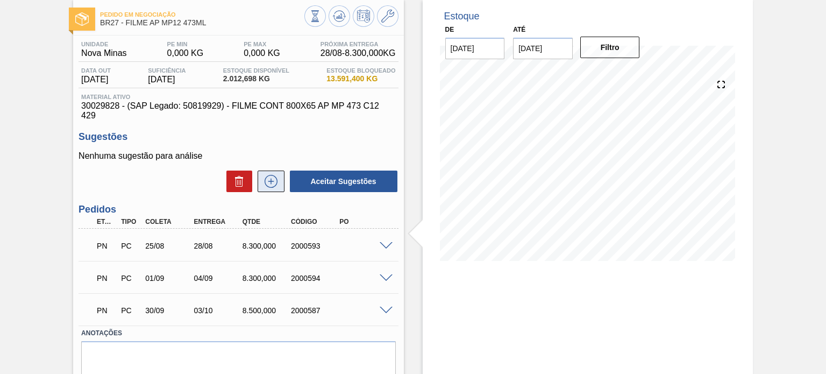
click at [268, 186] on icon at bounding box center [270, 181] width 17 height 13
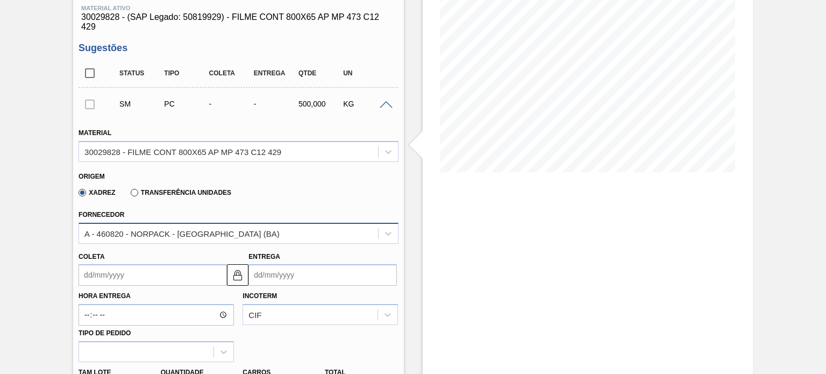
scroll to position [161, 0]
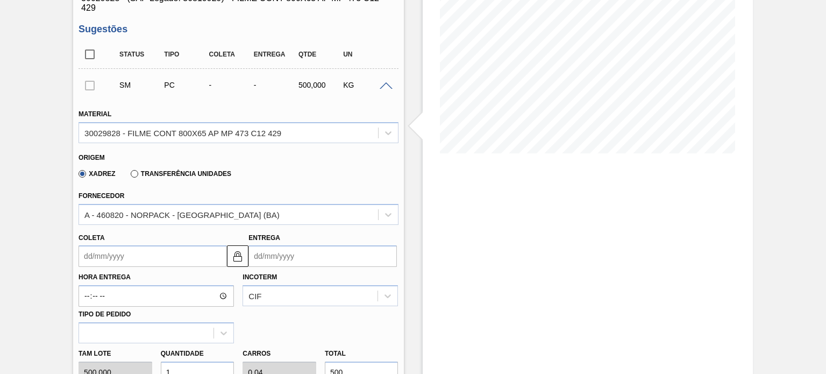
click at [185, 174] on label "Transferência Unidades" at bounding box center [181, 174] width 101 height 8
click at [129, 176] on input "Transferência Unidades" at bounding box center [129, 176] width 0 height 0
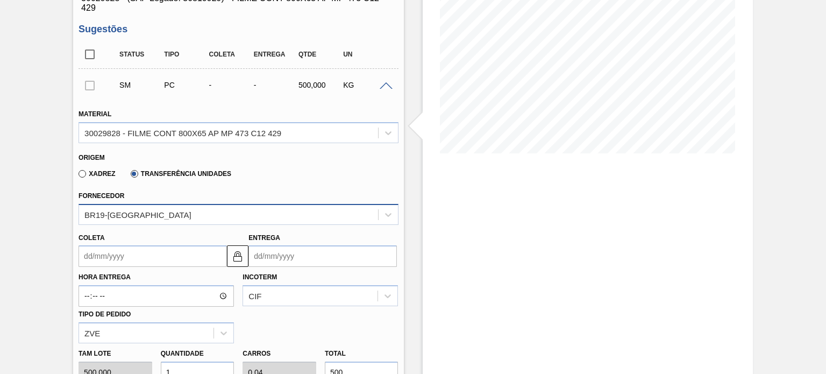
click at [167, 213] on div "BR19-[GEOGRAPHIC_DATA]" at bounding box center [228, 214] width 298 height 16
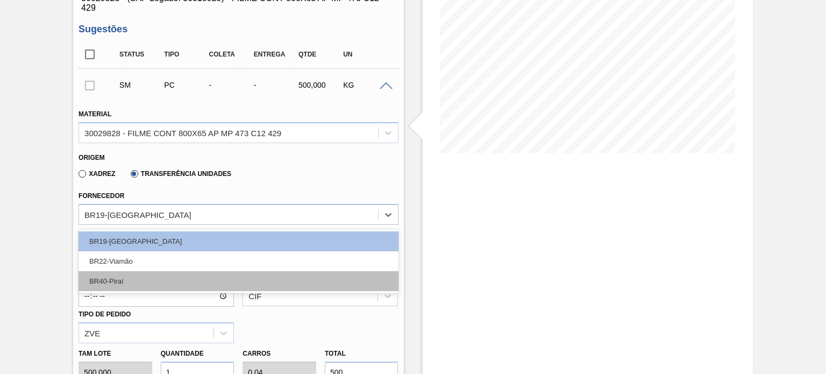
click at [144, 277] on div "BR40-Piraí" at bounding box center [237, 281] width 319 height 20
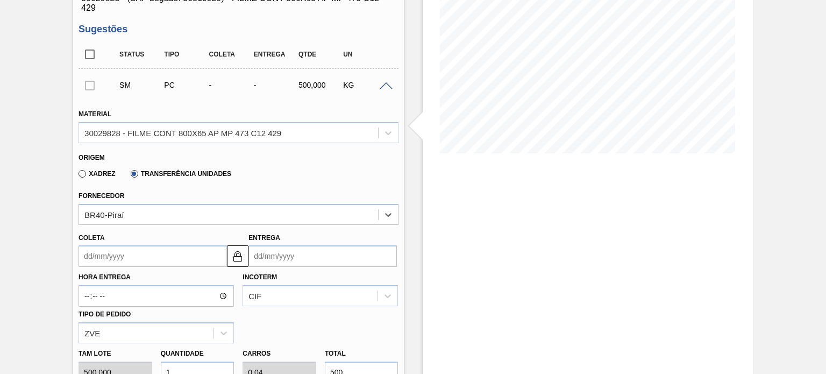
click at [165, 258] on input "Coleta" at bounding box center [152, 256] width 148 height 22
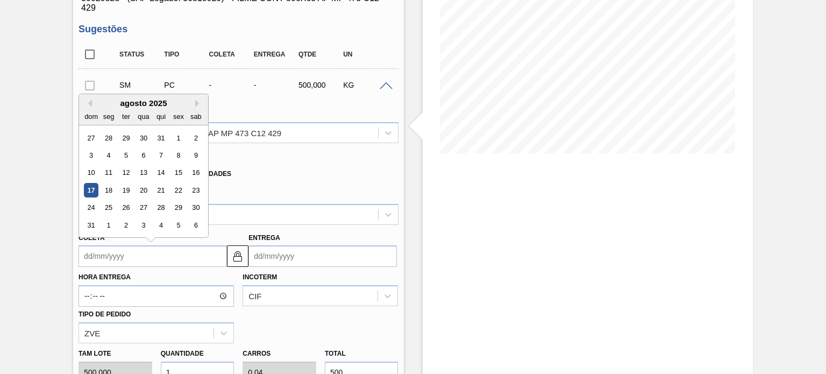
type input "1"
type input "[DATE]"
type input "17"
type input "[DATE]"
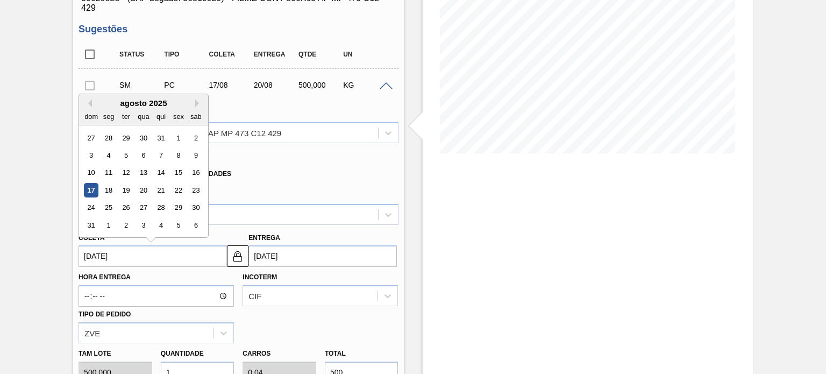
type input "[DATE]"
click at [323, 299] on div "CIF" at bounding box center [319, 295] width 155 height 21
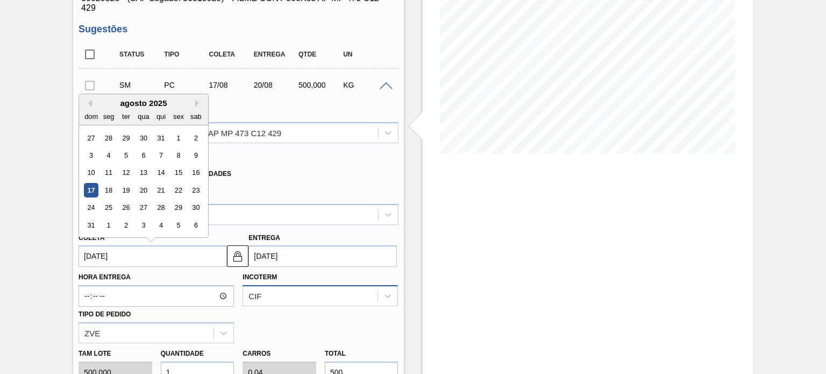
scroll to position [263, 0]
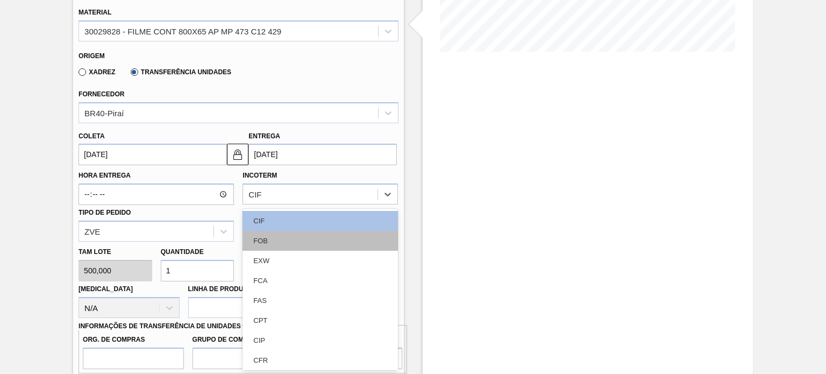
click at [292, 245] on div "FOB" at bounding box center [319, 241] width 155 height 20
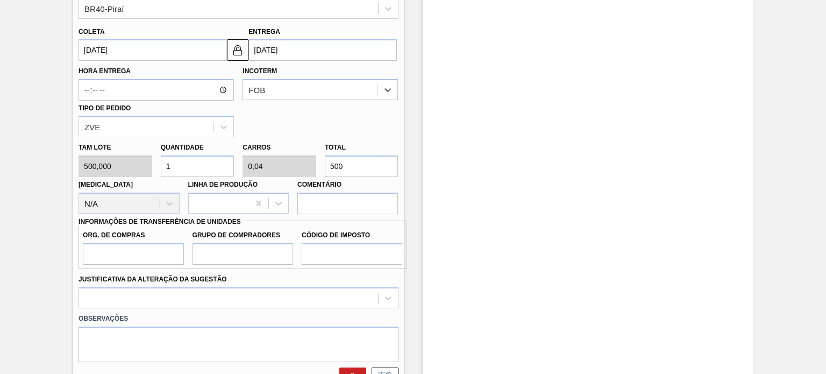
scroll to position [370, 0]
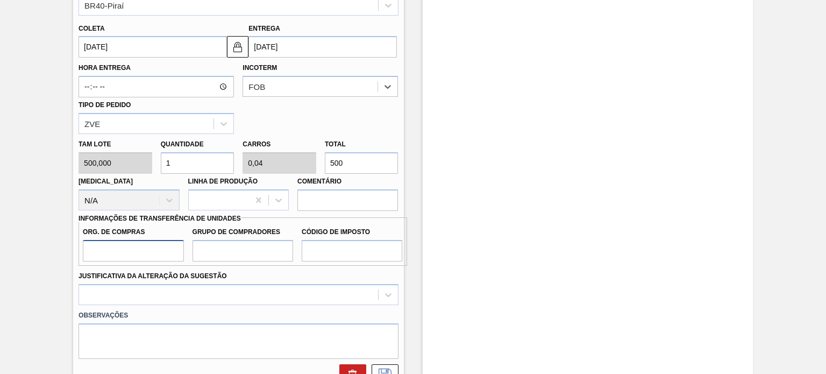
click at [136, 247] on input "Org. de Compras" at bounding box center [133, 251] width 101 height 22
type input "BR00"
click at [266, 250] on input "BR0" at bounding box center [242, 251] width 101 height 22
click at [266, 251] on input "BR0" at bounding box center [242, 251] width 101 height 22
type input "B02"
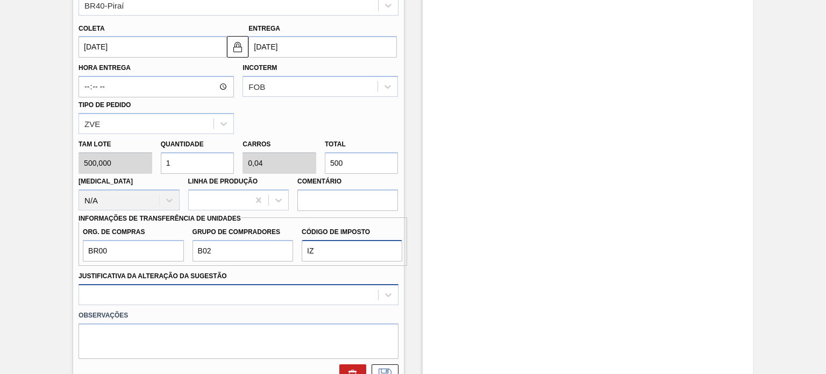
type input "IZ"
click at [187, 285] on div at bounding box center [237, 294] width 319 height 21
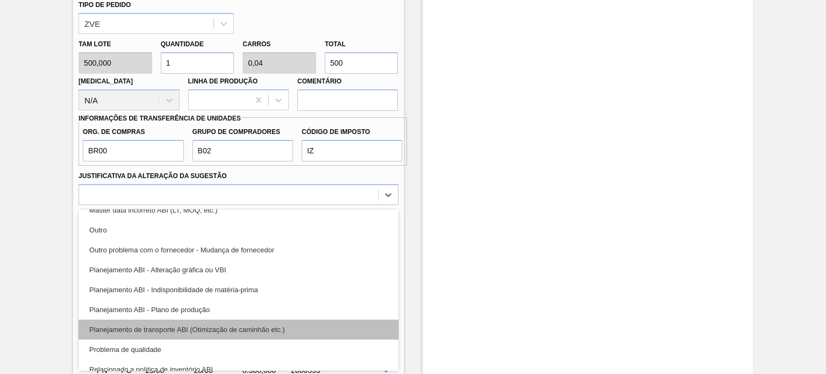
scroll to position [108, 0]
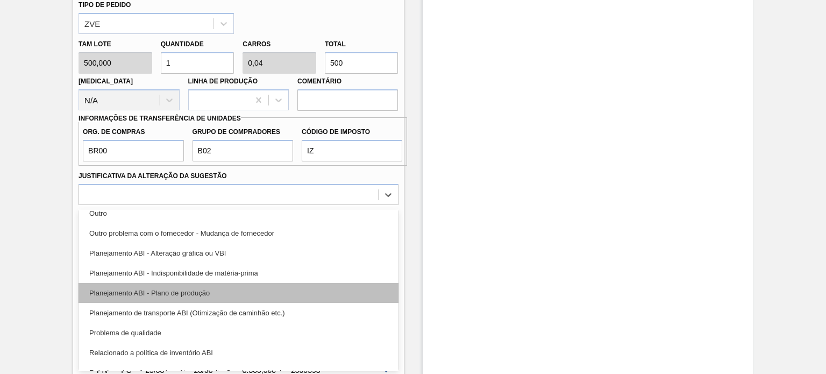
click at [221, 294] on div "Planejamento ABI - Plano de produção" at bounding box center [237, 293] width 319 height 20
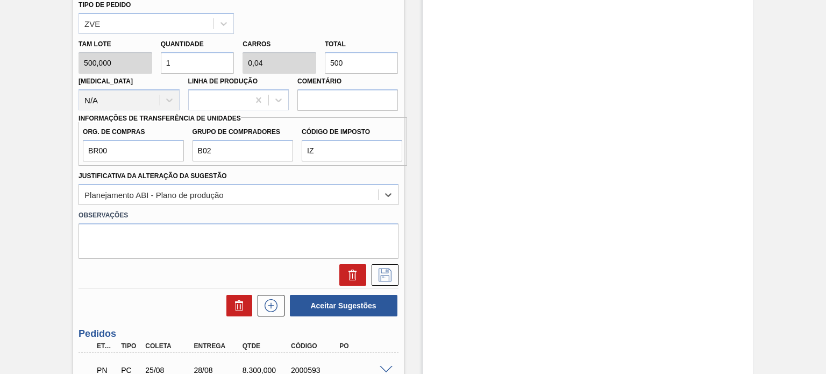
click at [366, 271] on div at bounding box center [382, 275] width 32 height 22
click at [374, 270] on button at bounding box center [384, 275] width 27 height 22
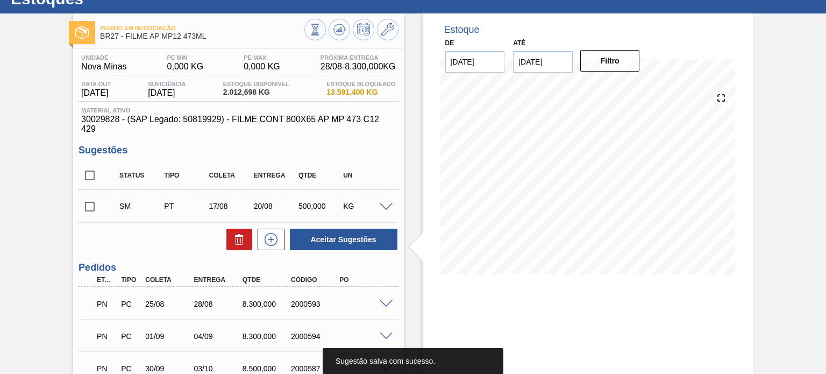
scroll to position [30, 0]
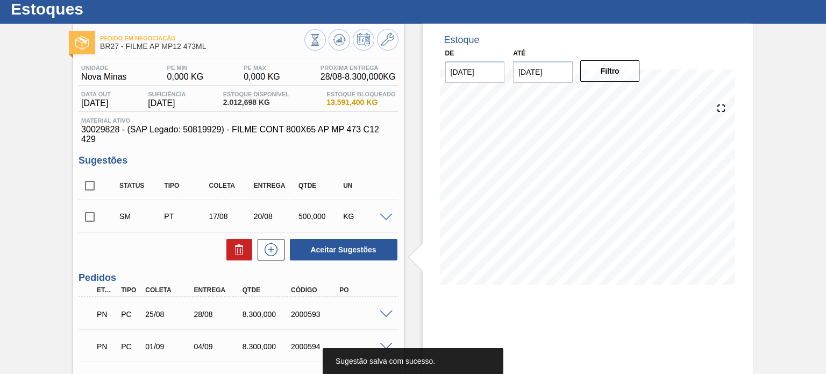
click at [377, 211] on div "SM PT 17/08 20/08 500,000 KG" at bounding box center [246, 216] width 268 height 22
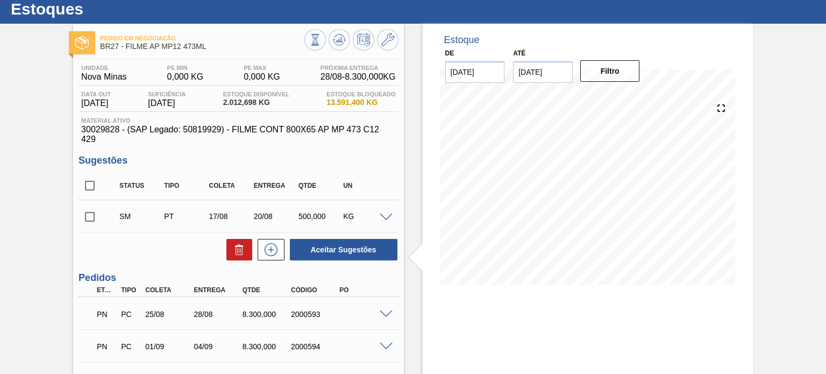
click at [382, 216] on span at bounding box center [386, 217] width 13 height 8
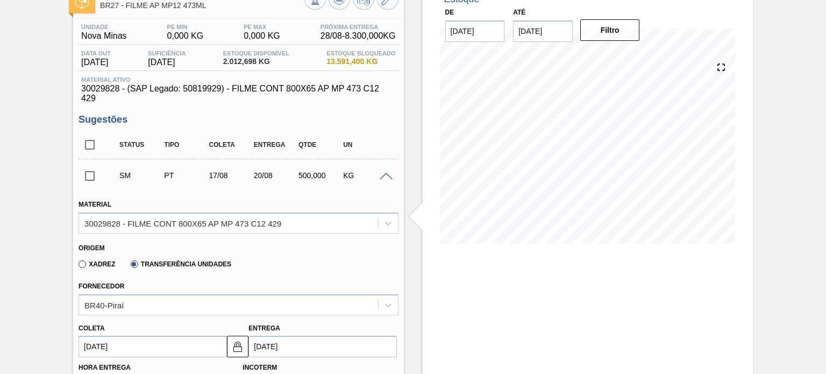
scroll to position [191, 0]
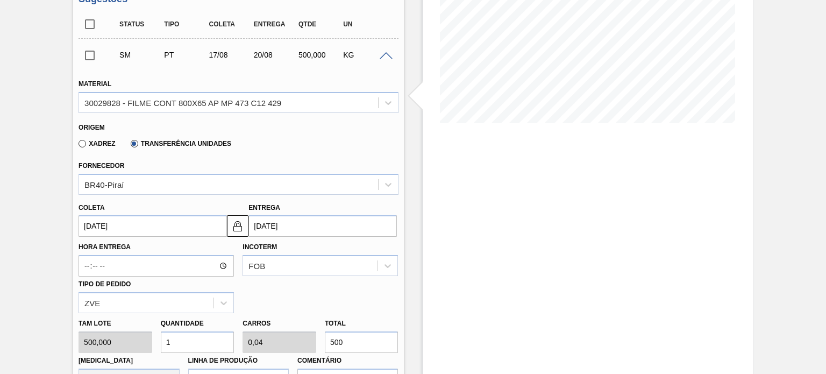
drag, startPoint x: 329, startPoint y: 334, endPoint x: 295, endPoint y: 321, distance: 36.1
click at [292, 324] on div "[PERSON_NAME] 500,000 Quantidade 1 Carros 0,04 Total 500 [MEDICAL_DATA] N/A Lin…" at bounding box center [238, 351] width 328 height 77
type input "0,012"
type input "0"
type input "6"
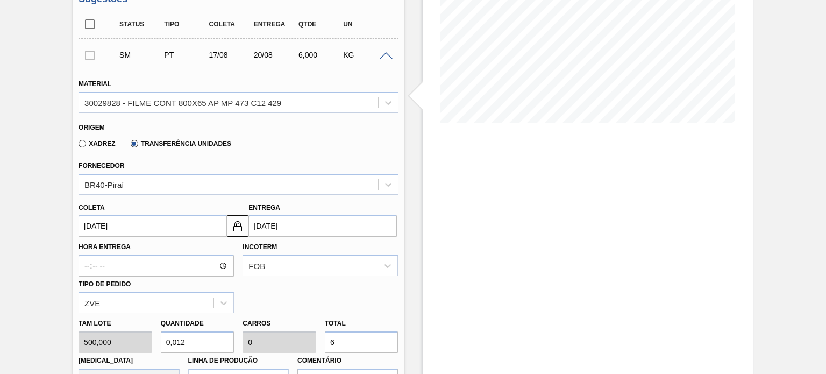
type input "0,12"
type input "0,005"
type input "60"
type input "1,2"
type input "0,048"
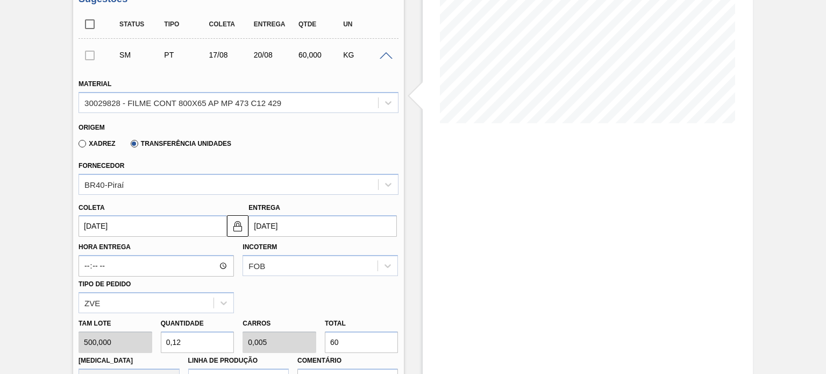
type input "600"
type input "12"
type input "0,48"
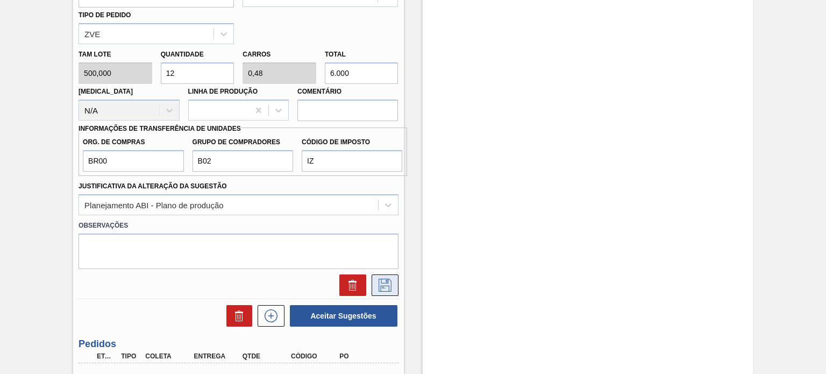
type input "6.000"
click at [376, 281] on icon at bounding box center [384, 284] width 17 height 13
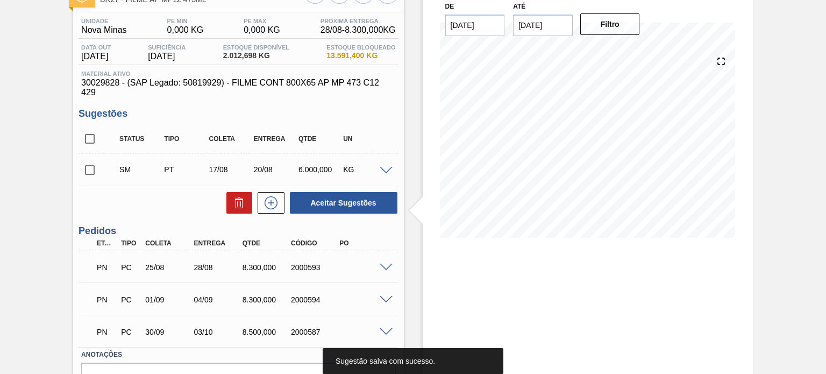
scroll to position [30, 0]
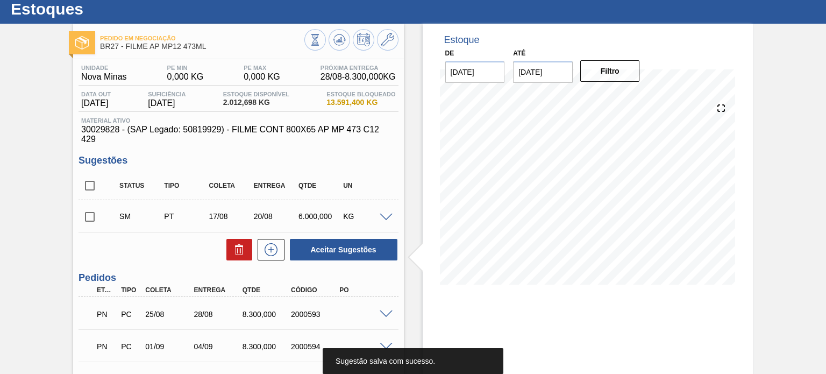
click at [92, 183] on input "checkbox" at bounding box center [89, 185] width 23 height 23
checkbox input "true"
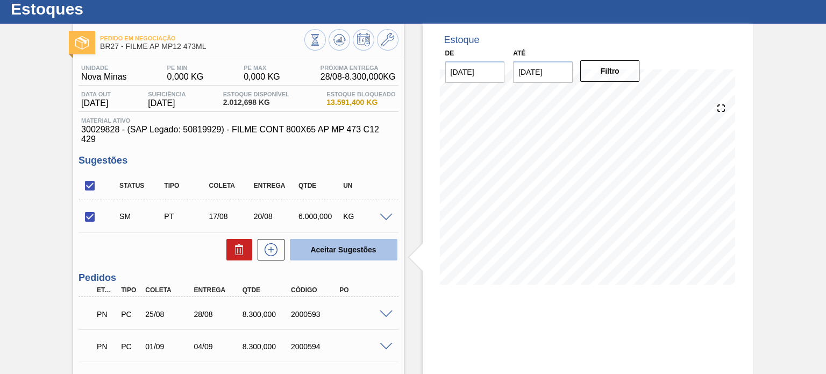
click at [367, 248] on button "Aceitar Sugestões" at bounding box center [344, 250] width 108 height 22
checkbox input "false"
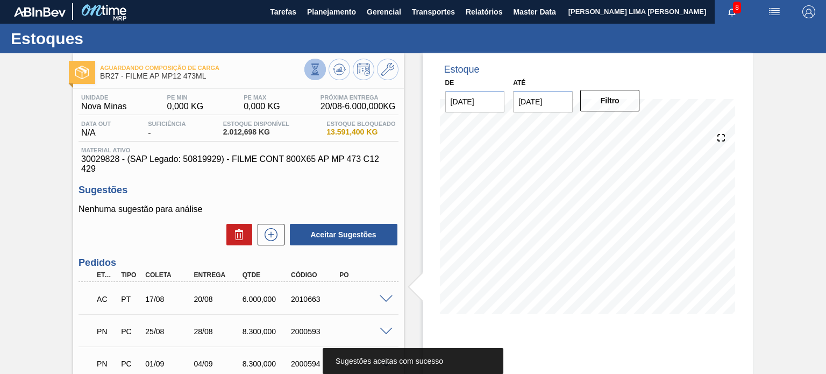
scroll to position [0, 0]
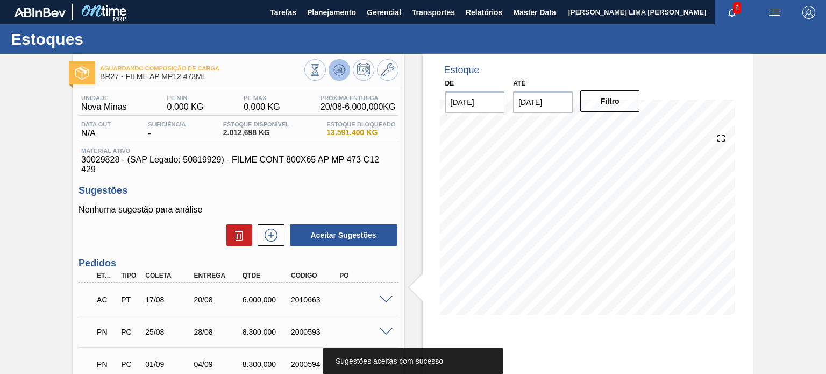
click at [321, 67] on icon at bounding box center [315, 70] width 12 height 12
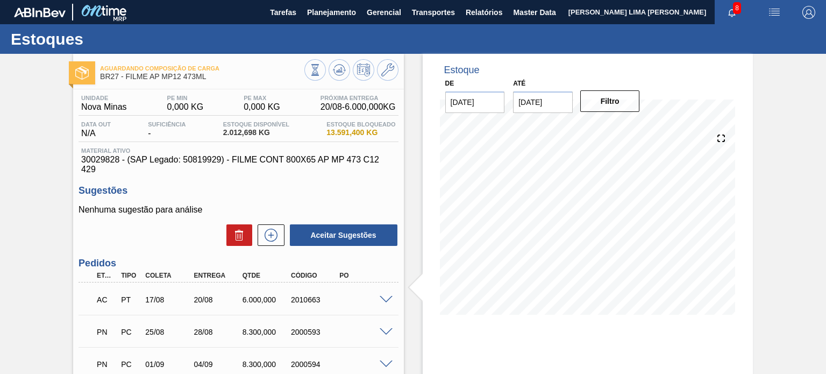
scroll to position [54, 0]
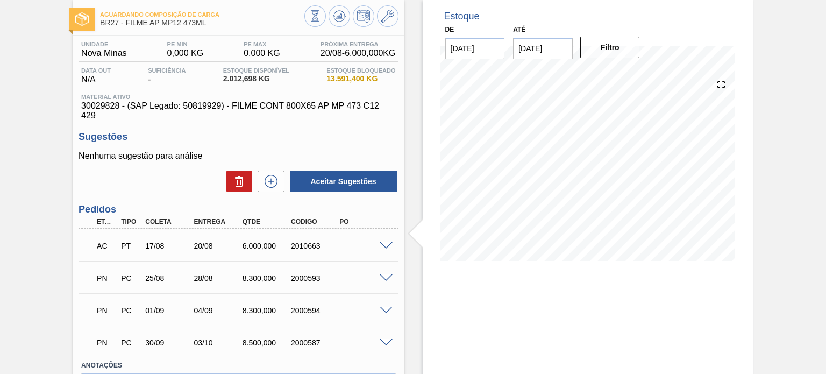
click at [381, 245] on span at bounding box center [386, 246] width 13 height 8
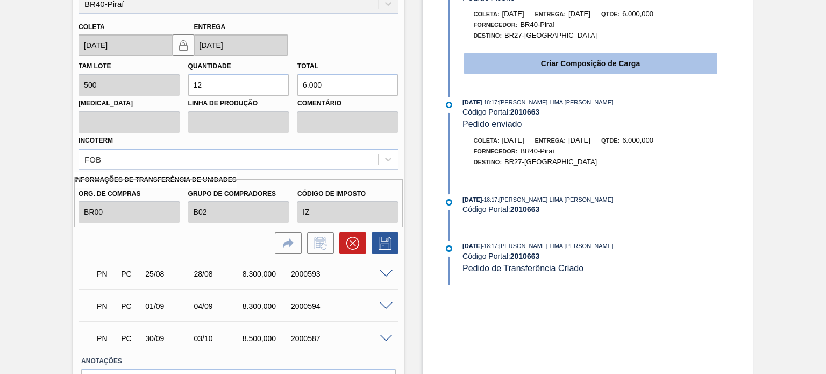
click at [558, 63] on button "Criar Composição de Carga" at bounding box center [590, 64] width 253 height 22
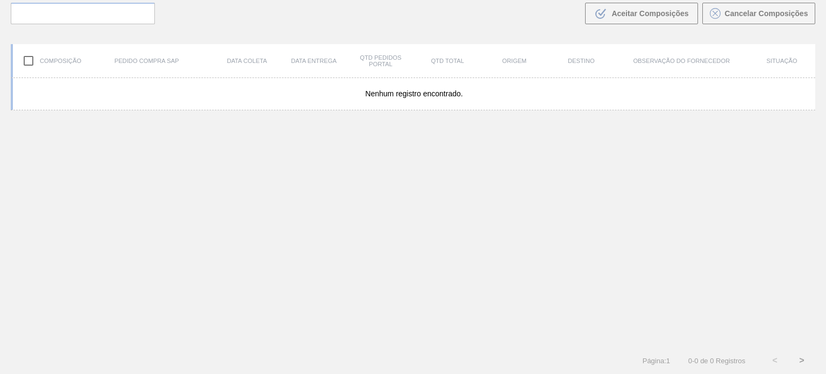
scroll to position [77, 0]
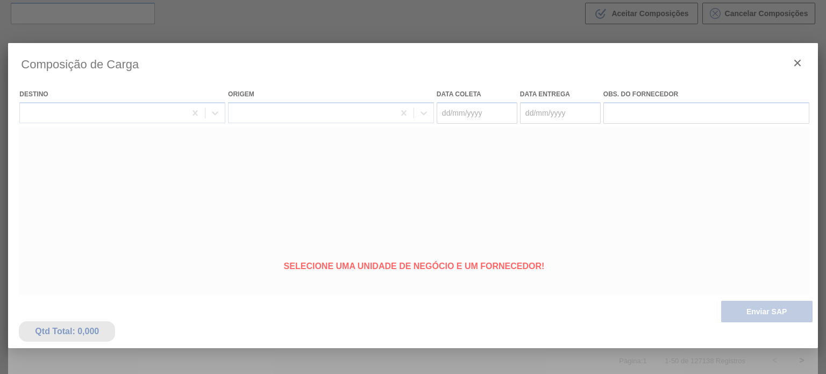
type coleta "[DATE]"
type entrega "[DATE]"
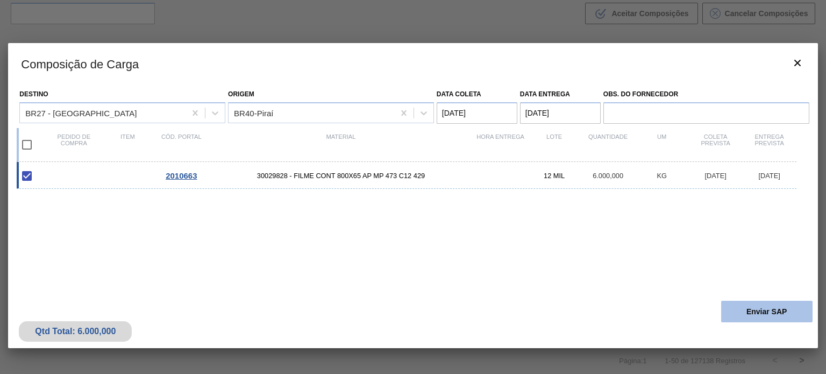
click at [750, 305] on button "Enviar SAP" at bounding box center [766, 311] width 91 height 22
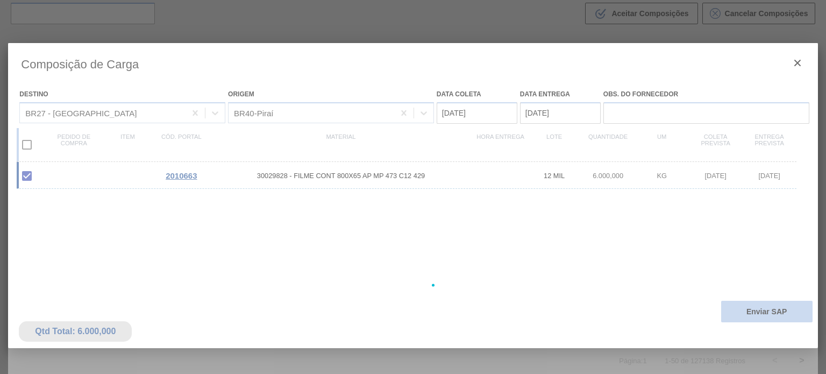
click at [749, 308] on div at bounding box center [412, 285] width 809 height 484
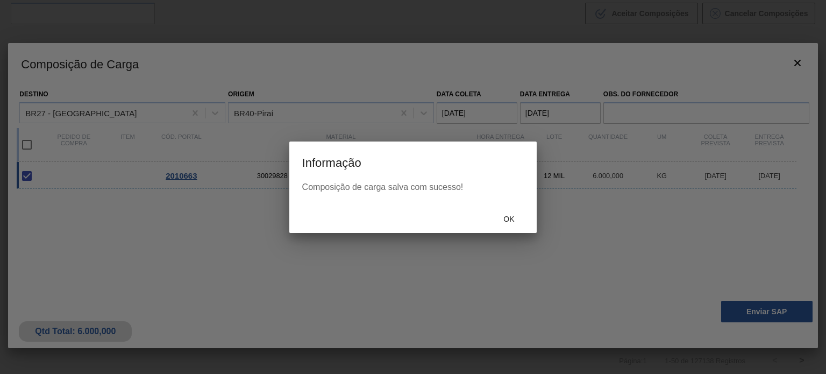
click at [521, 220] on span "Ok" at bounding box center [509, 218] width 28 height 9
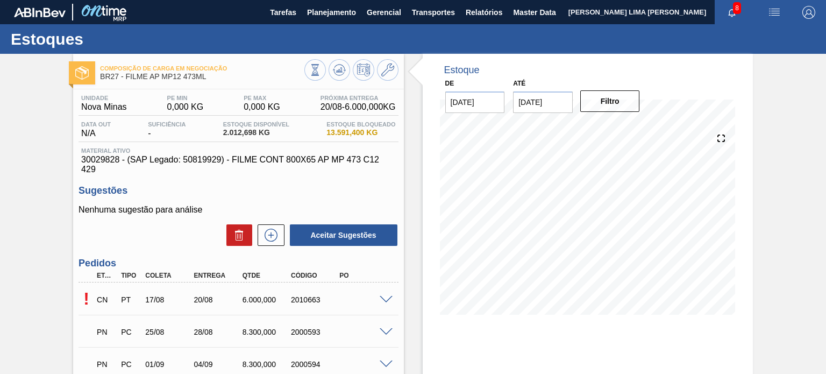
click at [384, 296] on span at bounding box center [386, 300] width 13 height 8
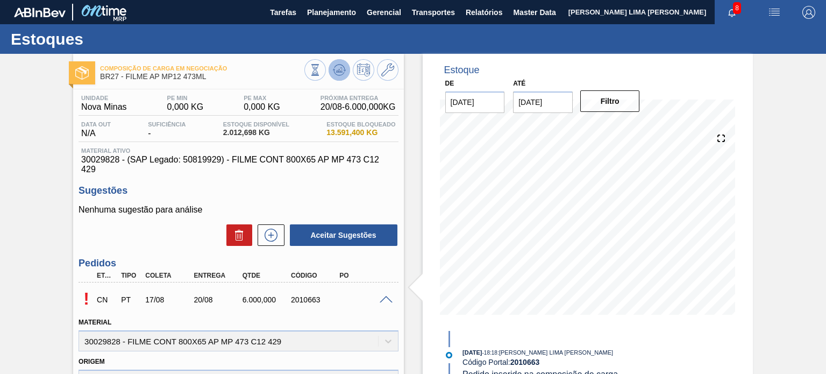
click at [321, 68] on icon at bounding box center [315, 70] width 12 height 12
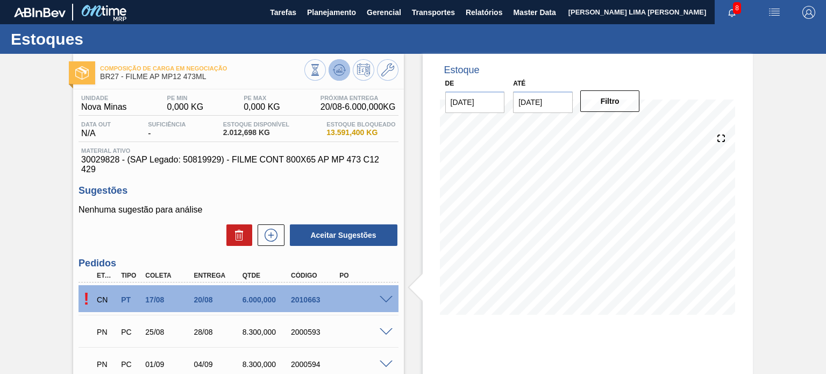
click at [321, 68] on icon at bounding box center [315, 70] width 12 height 12
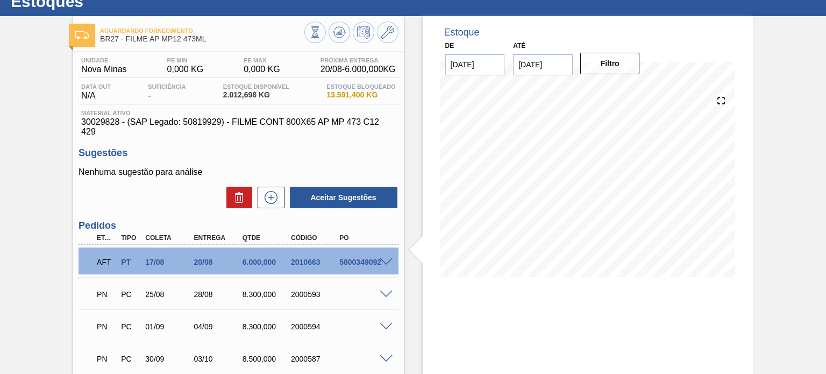
scroll to position [108, 0]
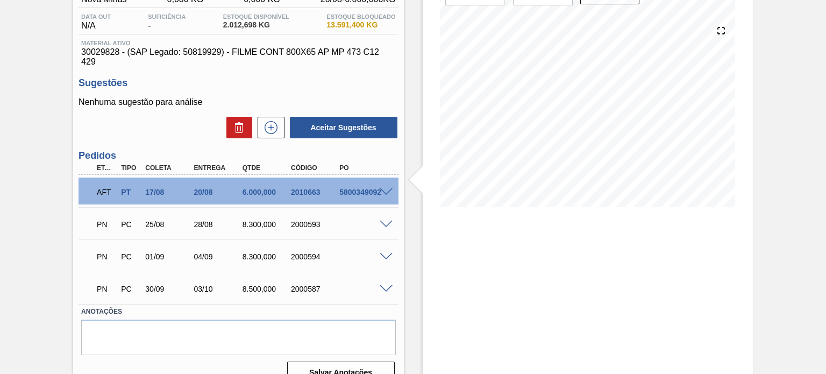
click at [389, 189] on span at bounding box center [386, 192] width 13 height 8
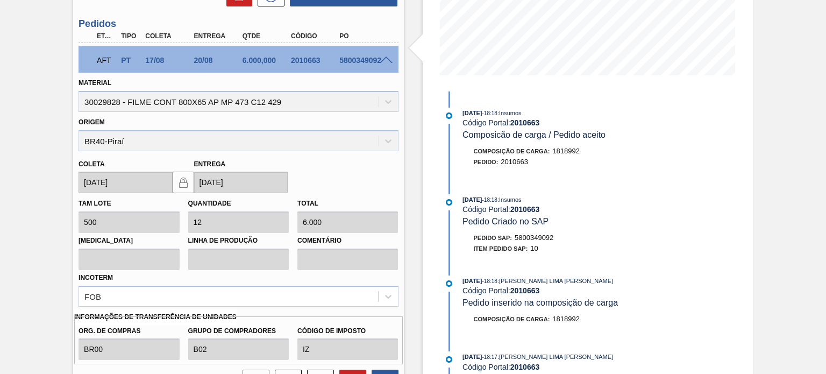
scroll to position [215, 0]
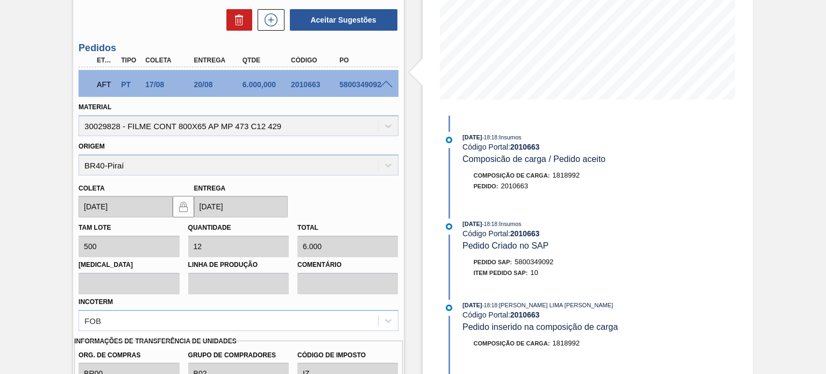
click at [360, 90] on div "AFT PT 17/08 20/08 6.000,000 2010663 5800349092" at bounding box center [235, 84] width 291 height 22
click at [360, 88] on div "5800349092" at bounding box center [363, 84] width 53 height 9
drag, startPoint x: 360, startPoint y: 88, endPoint x: 328, endPoint y: 61, distance: 41.6
click at [360, 88] on div "5800349092" at bounding box center [363, 84] width 53 height 9
copy div "5800349092"
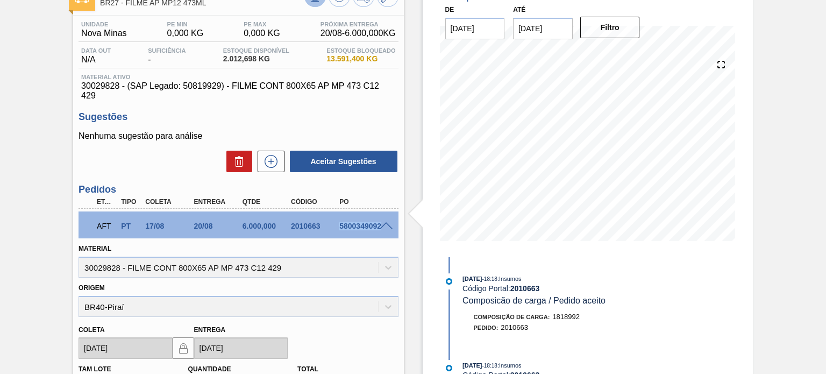
scroll to position [0, 0]
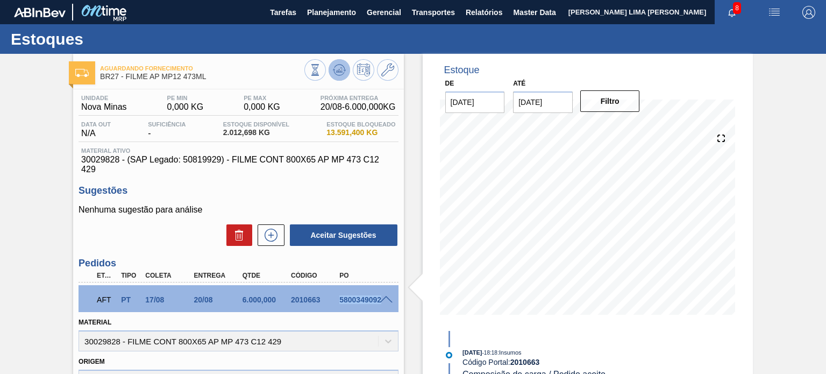
click at [341, 66] on icon at bounding box center [339, 68] width 11 height 6
